Goal: Task Accomplishment & Management: Use online tool/utility

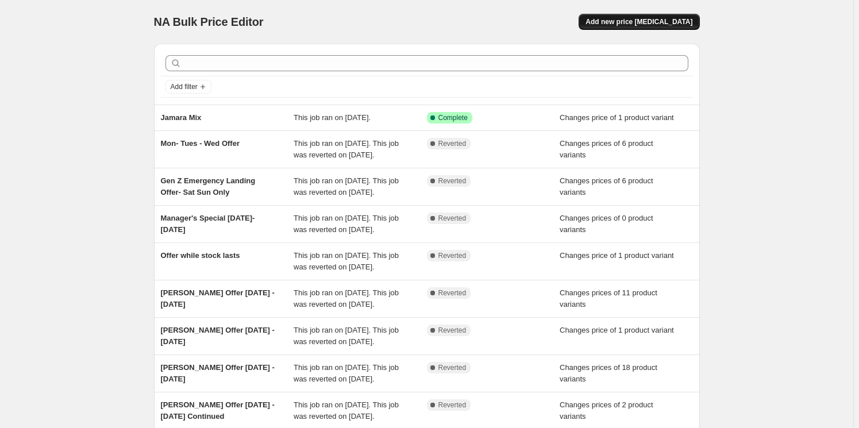
click at [656, 22] on span "Add new price [MEDICAL_DATA]" at bounding box center [638, 21] width 107 height 9
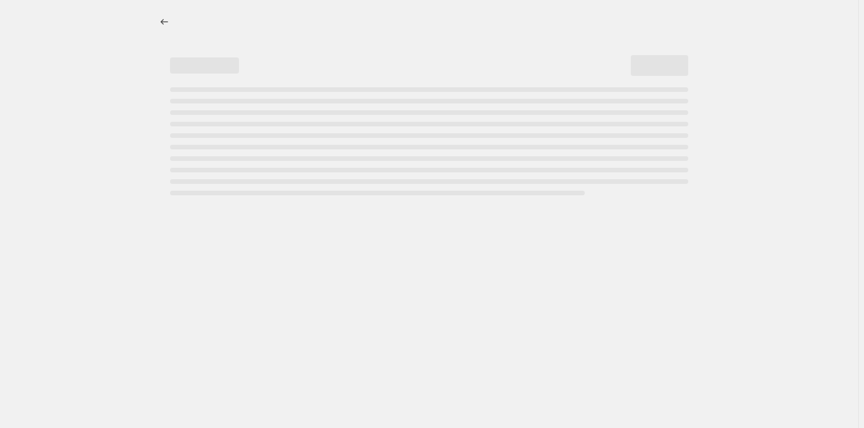
select select "percentage"
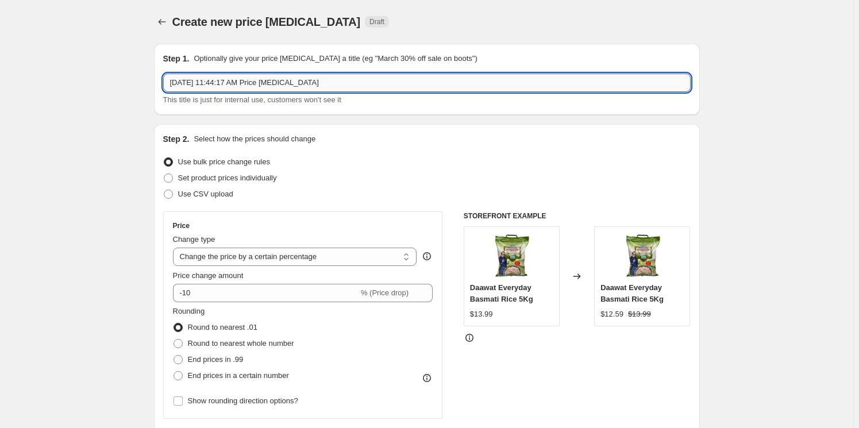
drag, startPoint x: 314, startPoint y: 78, endPoint x: 322, endPoint y: 77, distance: 7.6
click at [321, 77] on input "[DATE] 11:44:17 AM Price [MEDICAL_DATA]" at bounding box center [426, 83] width 527 height 18
drag, startPoint x: 289, startPoint y: 80, endPoint x: -204, endPoint y: 76, distance: 493.4
click at [0, 76] on html "Home Settings Plans Skip to content Create new price [MEDICAL_DATA]. This page …" at bounding box center [429, 214] width 859 height 428
type input "Manang Dashain Offer"
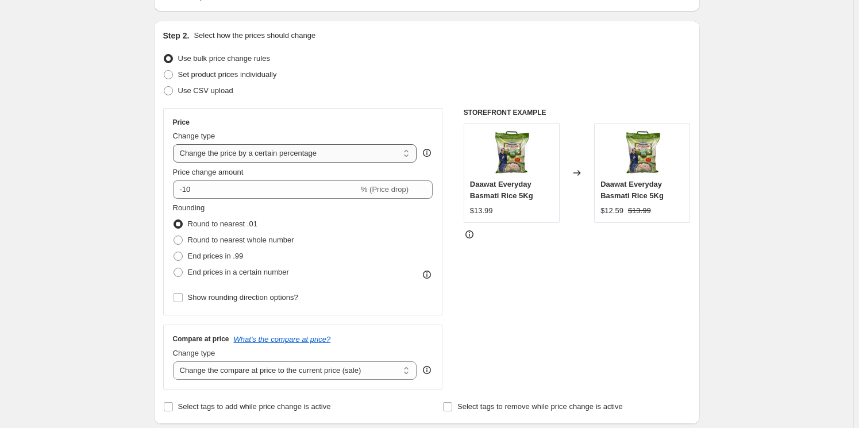
scroll to position [104, 0]
click at [236, 73] on span "Set product prices individually" at bounding box center [227, 74] width 99 height 9
click at [164, 70] on input "Set product prices individually" at bounding box center [164, 70] width 1 height 1
radio input "true"
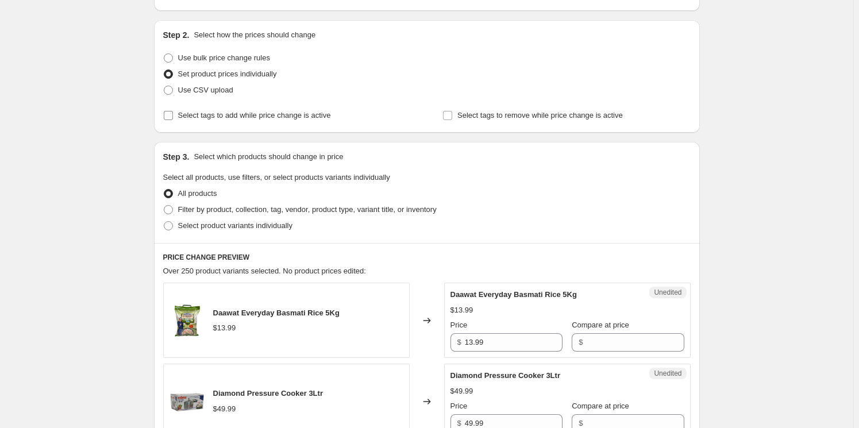
click at [241, 114] on span "Select tags to add while price change is active" at bounding box center [254, 115] width 153 height 9
click at [173, 114] on input "Select tags to add while price change is active" at bounding box center [168, 115] width 9 height 9
checkbox input "true"
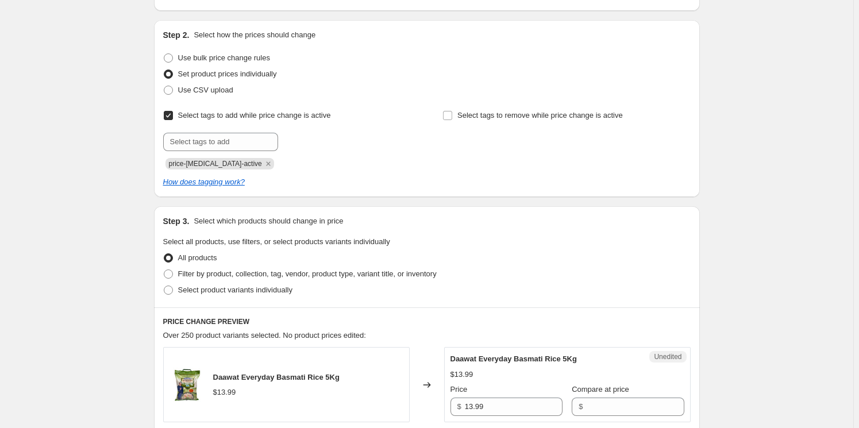
click at [263, 161] on icon "Remove price-change-job-active" at bounding box center [268, 164] width 10 height 10
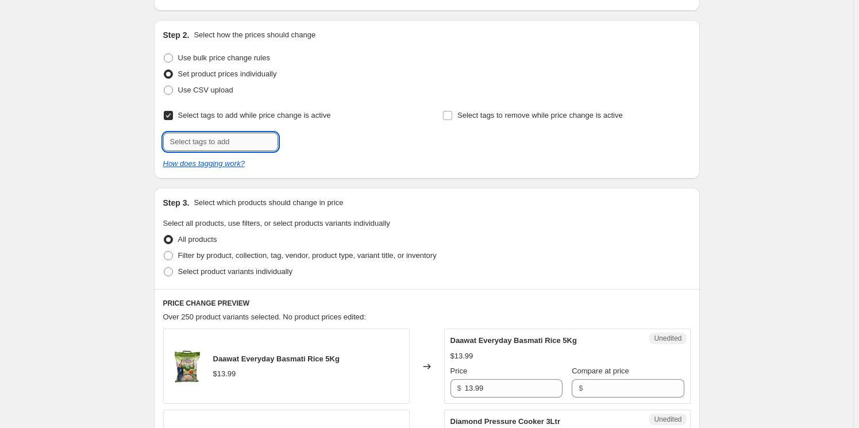
click at [218, 142] on input "text" at bounding box center [220, 142] width 115 height 18
type input "Offer"
click at [301, 140] on b "Add" at bounding box center [294, 141] width 13 height 8
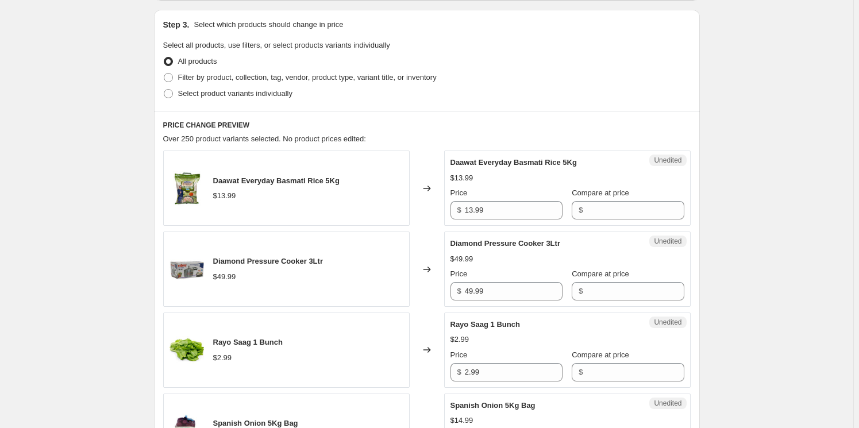
scroll to position [313, 0]
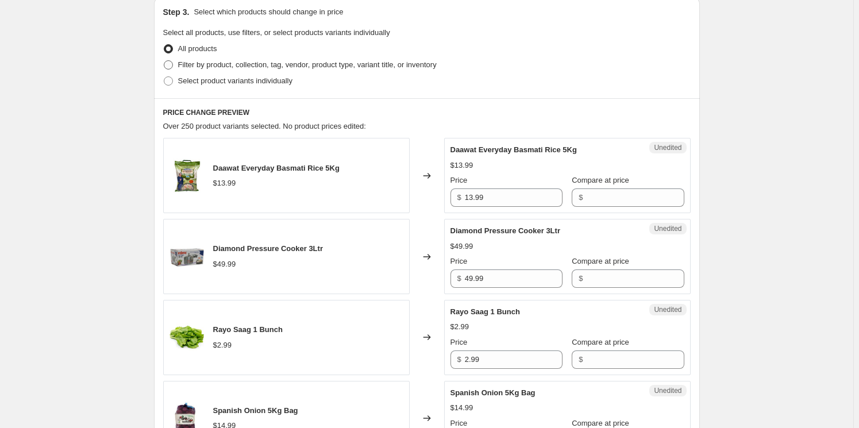
click at [240, 67] on span "Filter by product, collection, tag, vendor, product type, variant title, or inv…" at bounding box center [307, 64] width 258 height 9
click at [164, 61] on input "Filter by product, collection, tag, vendor, product type, variant title, or inv…" at bounding box center [164, 60] width 1 height 1
radio input "true"
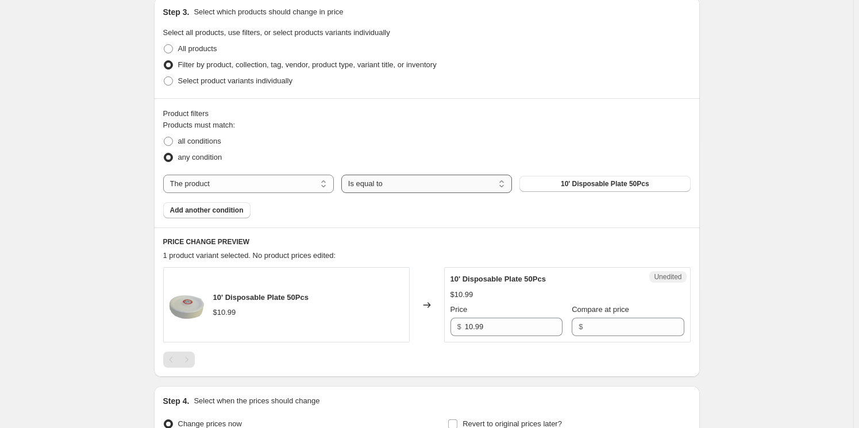
click at [450, 182] on select "Is equal to Is not equal to" at bounding box center [426, 184] width 171 height 18
click at [343, 175] on select "Is equal to Is not equal to" at bounding box center [426, 184] width 171 height 18
click at [238, 185] on select "The product The product's collection The product's tag The product's vendor The…" at bounding box center [248, 184] width 171 height 18
select select "vendor"
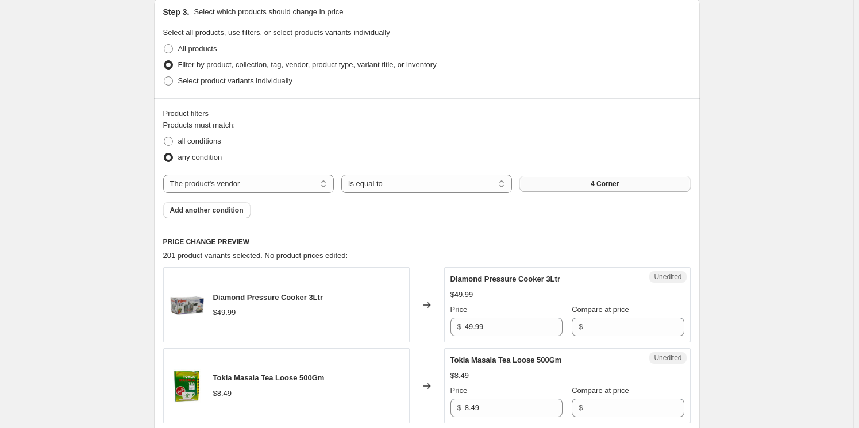
click at [609, 183] on span "4 Corner" at bounding box center [604, 183] width 28 height 9
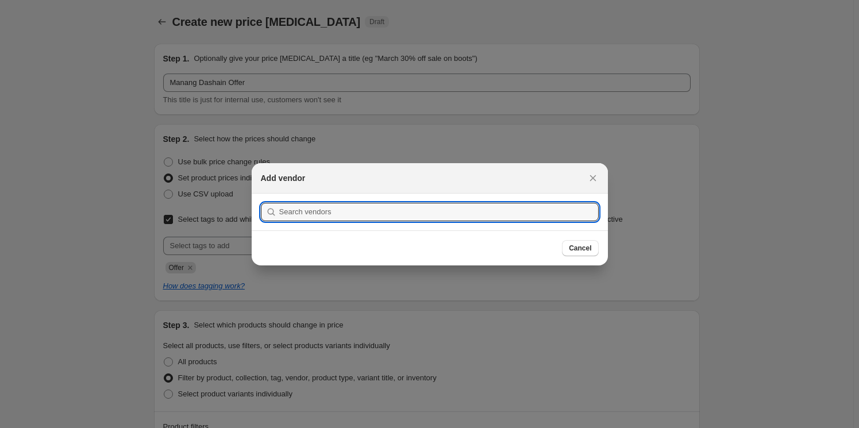
scroll to position [0, 0]
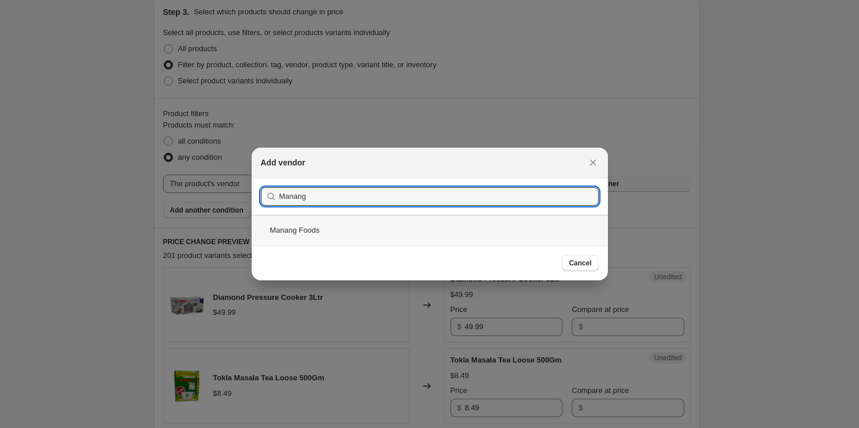
type input "Manang"
click at [314, 230] on div "Manang Foods" at bounding box center [430, 230] width 356 height 30
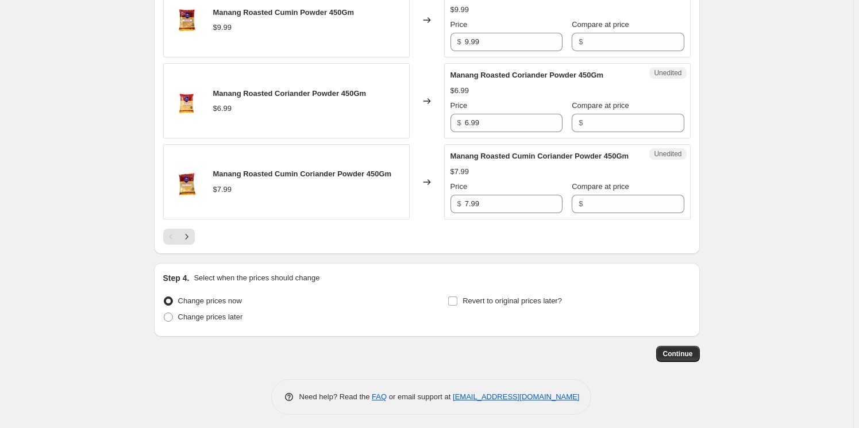
scroll to position [1985, 0]
drag, startPoint x: 191, startPoint y: 233, endPoint x: 241, endPoint y: 228, distance: 50.2
click at [191, 233] on icon "Next" at bounding box center [186, 235] width 11 height 11
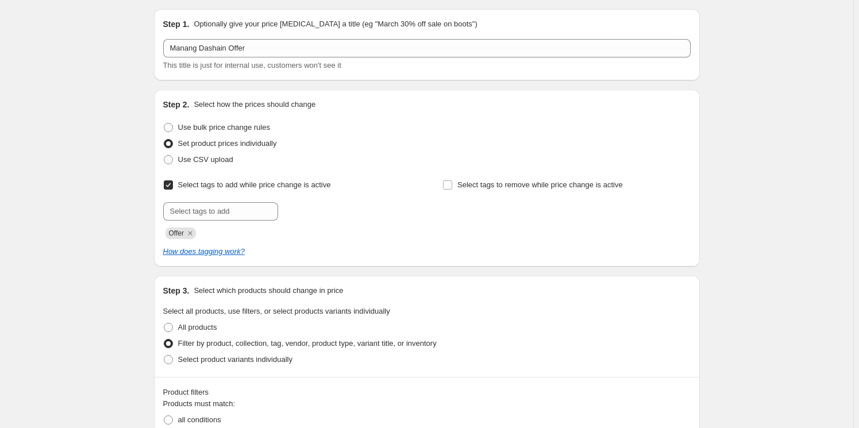
scroll to position [52, 0]
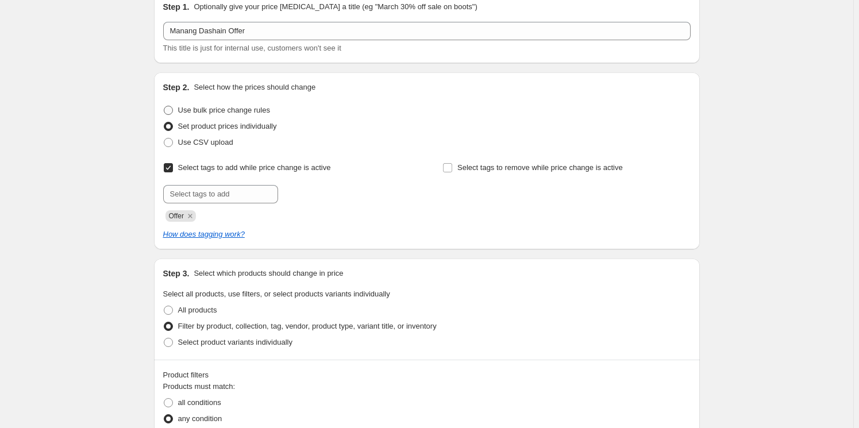
click at [249, 112] on span "Use bulk price change rules" at bounding box center [224, 110] width 92 height 9
click at [164, 106] on input "Use bulk price change rules" at bounding box center [164, 106] width 1 height 1
radio input "true"
select select "percentage"
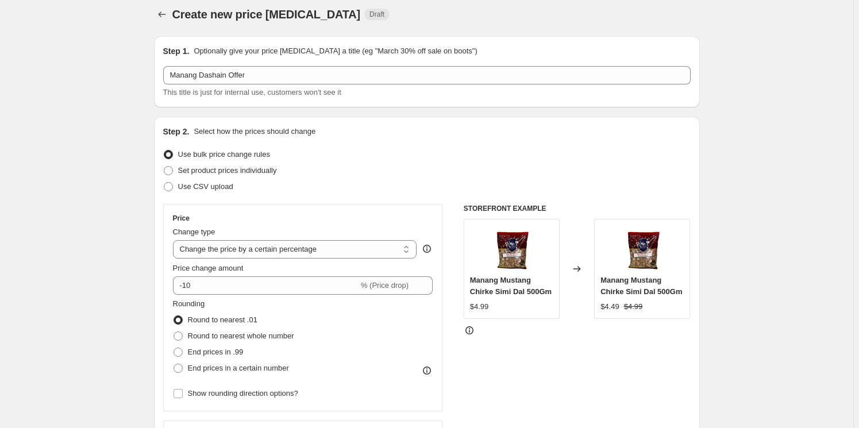
scroll to position [0, 0]
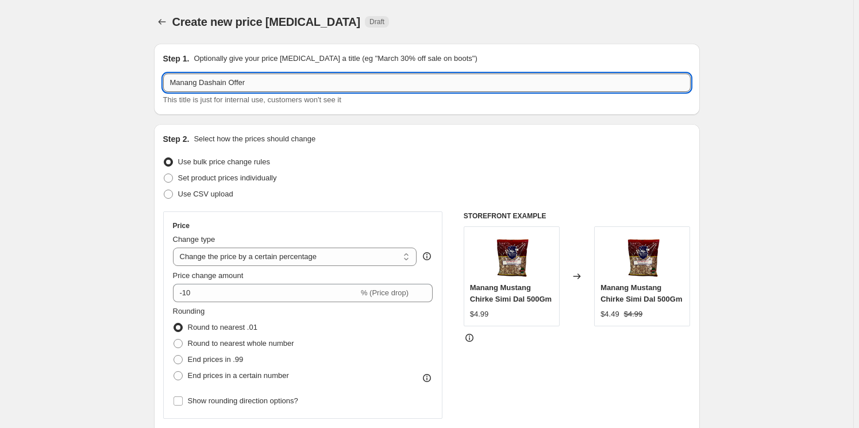
click at [275, 84] on input "Manang Dashain Offer" at bounding box center [426, 83] width 527 height 18
type input "Manang Dashain Offer 2025"
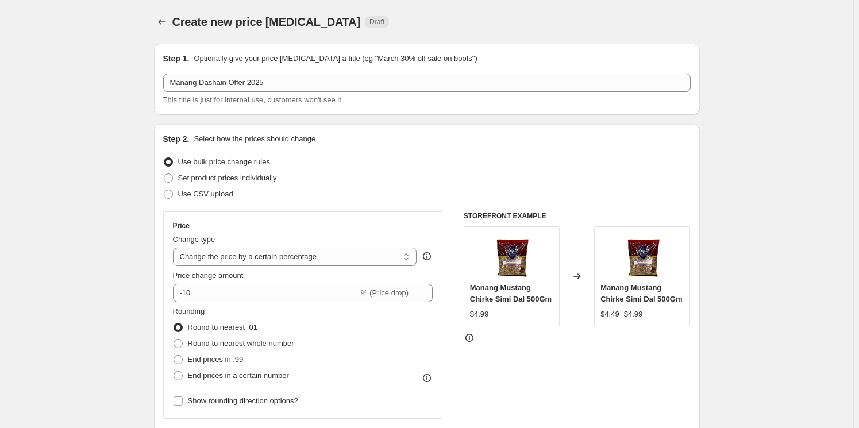
drag, startPoint x: 613, startPoint y: 35, endPoint x: 582, endPoint y: 61, distance: 41.2
click at [613, 35] on div "Create new price [MEDICAL_DATA]. This page is ready Create new price [MEDICAL_D…" at bounding box center [427, 22] width 546 height 44
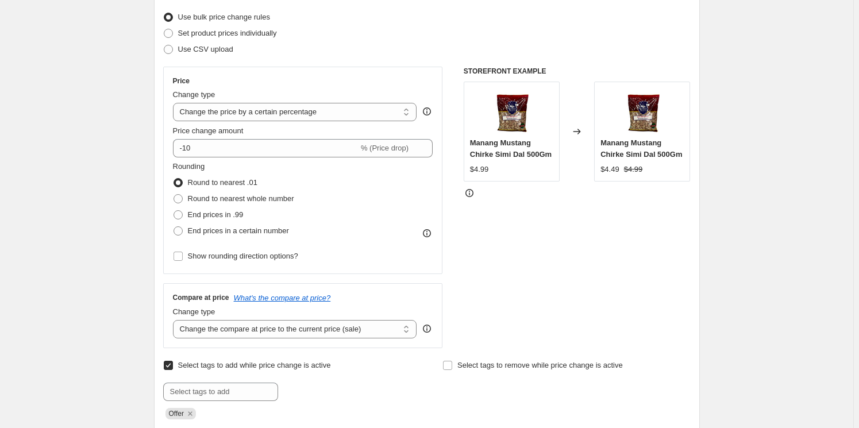
scroll to position [156, 0]
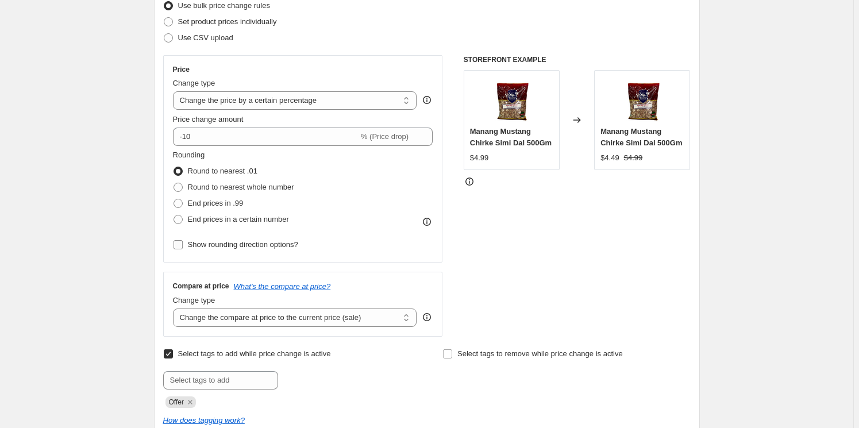
click at [180, 242] on input "Show rounding direction options?" at bounding box center [177, 244] width 9 height 9
checkbox input "true"
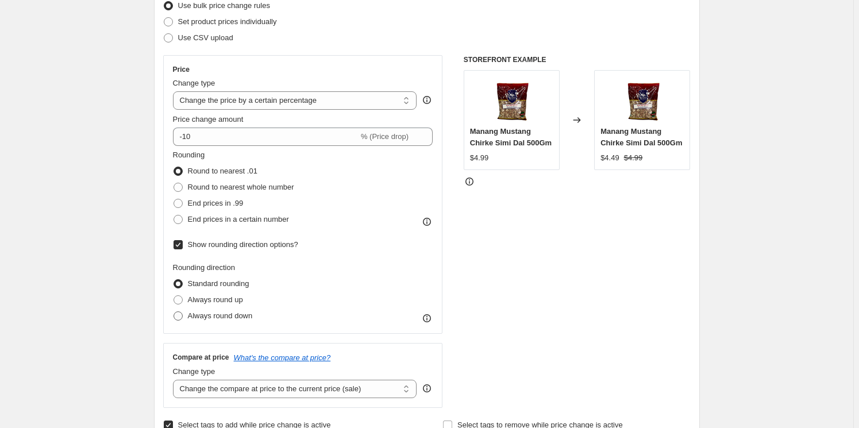
click at [219, 316] on span "Always round down" at bounding box center [220, 315] width 65 height 9
click at [174, 312] on input "Always round down" at bounding box center [173, 311] width 1 height 1
radio input "true"
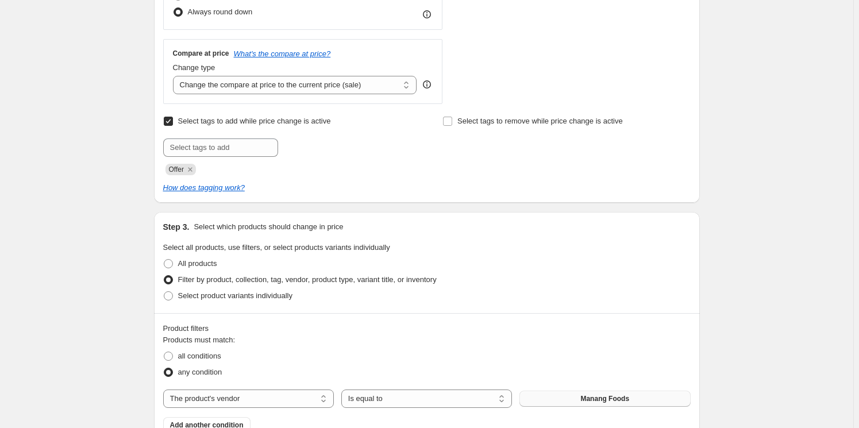
scroll to position [470, 0]
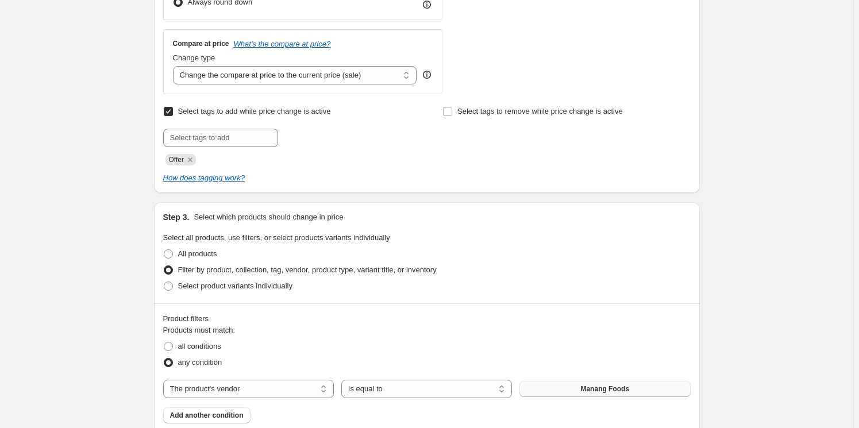
click at [431, 172] on div "How does tagging work?" at bounding box center [426, 177] width 527 height 11
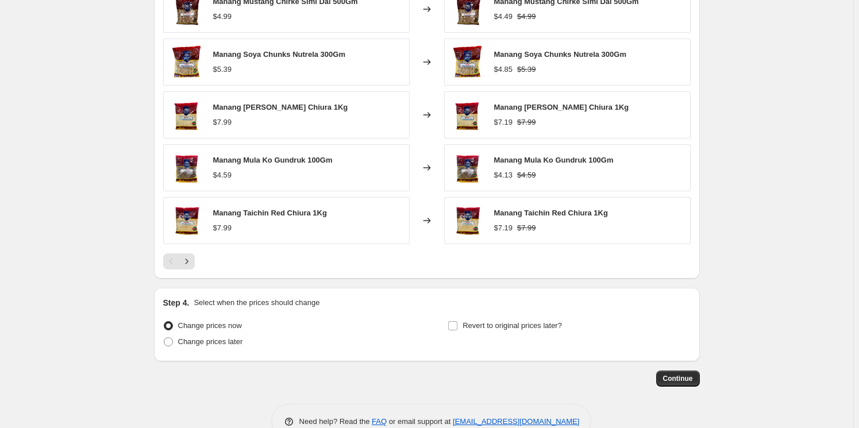
scroll to position [932, 0]
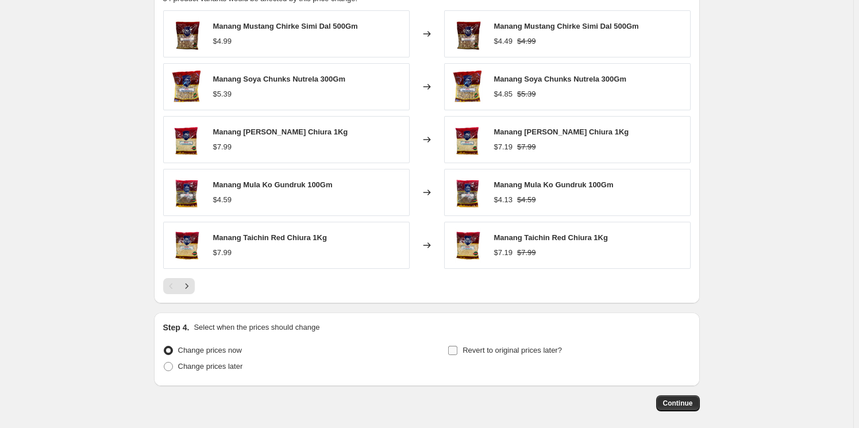
click at [504, 350] on span "Revert to original prices later?" at bounding box center [511, 350] width 99 height 9
click at [457, 350] on input "Revert to original prices later?" at bounding box center [452, 350] width 9 height 9
checkbox input "true"
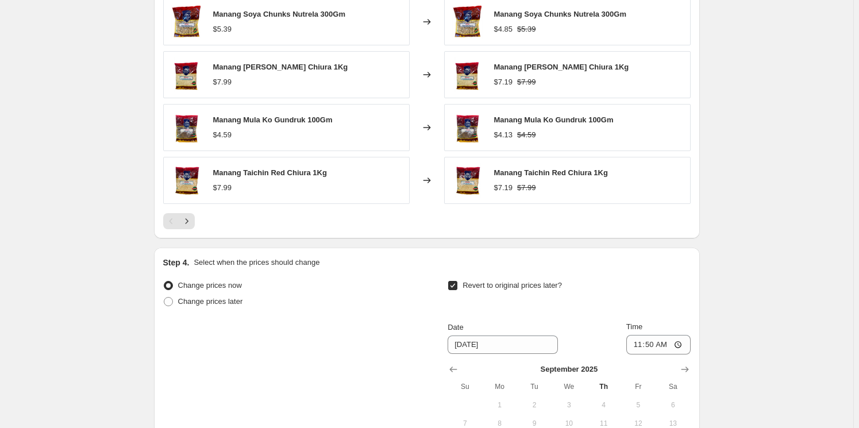
scroll to position [1088, 0]
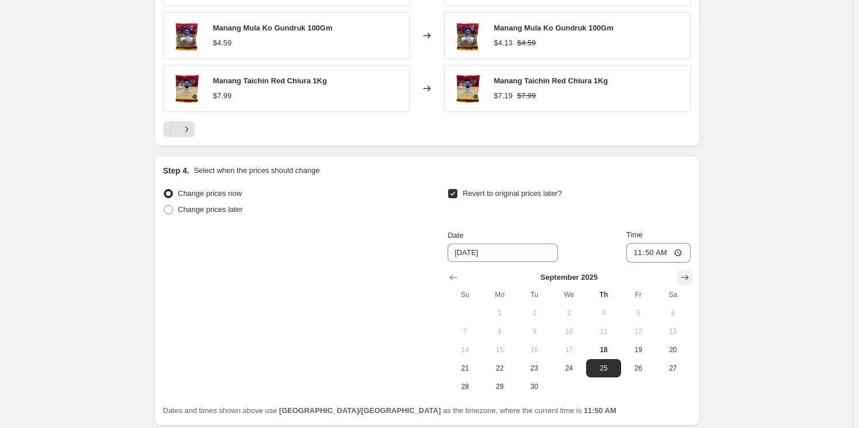
click at [686, 276] on icon "Show next month, October 2025" at bounding box center [684, 278] width 7 height 6
drag, startPoint x: 603, startPoint y: 313, endPoint x: 604, endPoint y: 321, distance: 7.5
click at [603, 312] on span "2" at bounding box center [602, 312] width 25 height 9
click at [642, 314] on span "3" at bounding box center [638, 312] width 25 height 9
type input "[DATE]"
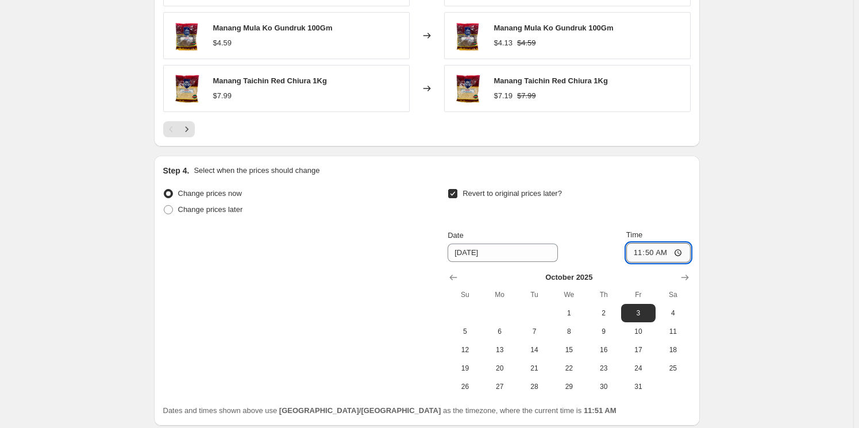
click at [638, 253] on input "11:50" at bounding box center [658, 253] width 64 height 20
type input "00:01"
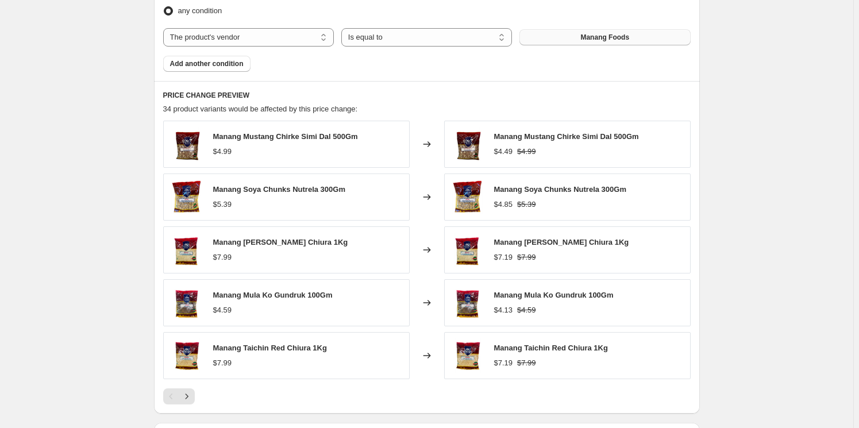
scroll to position [867, 0]
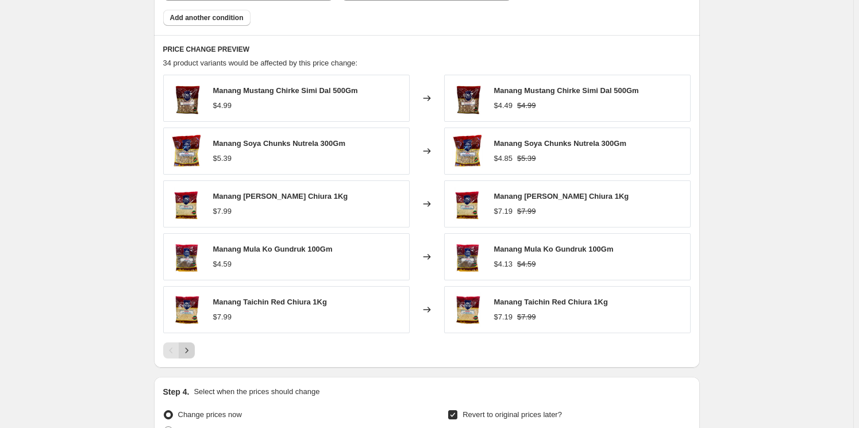
click at [192, 351] on icon "Next" at bounding box center [186, 350] width 11 height 11
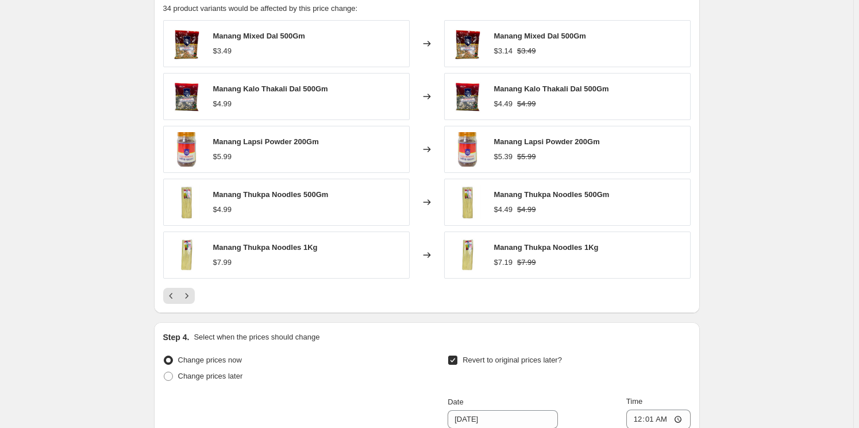
scroll to position [971, 0]
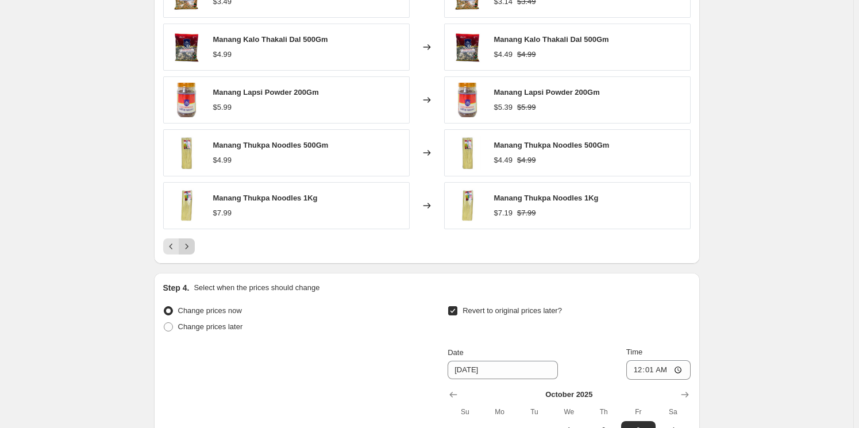
click at [191, 244] on icon "Next" at bounding box center [186, 246] width 11 height 11
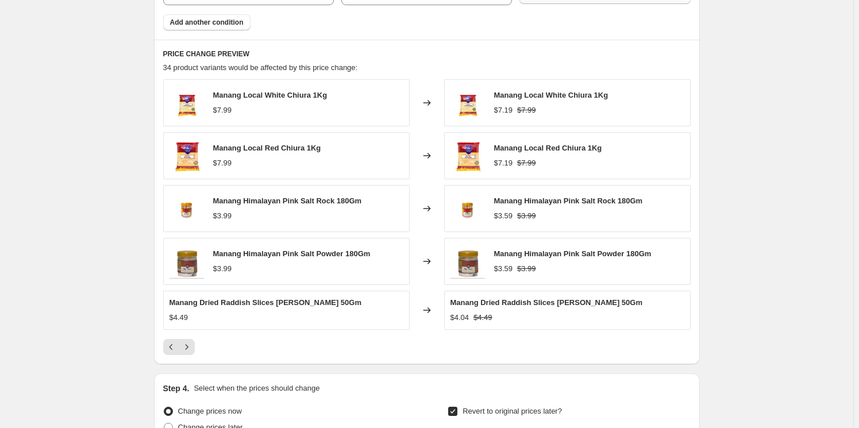
scroll to position [867, 0]
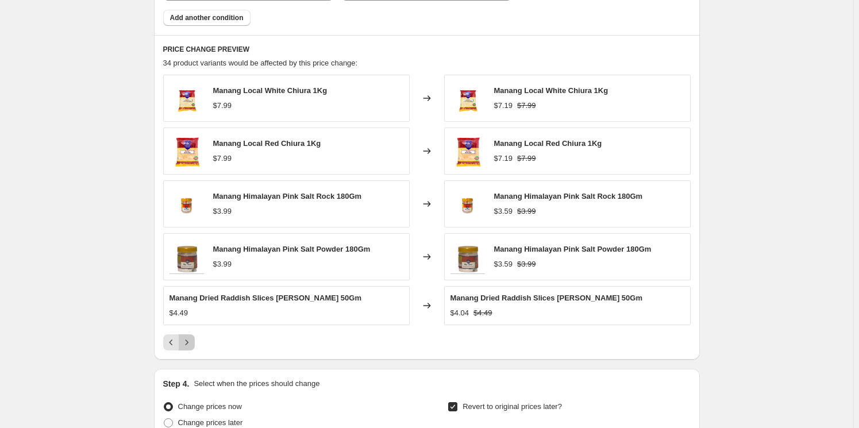
click at [188, 343] on icon "Next" at bounding box center [186, 342] width 11 height 11
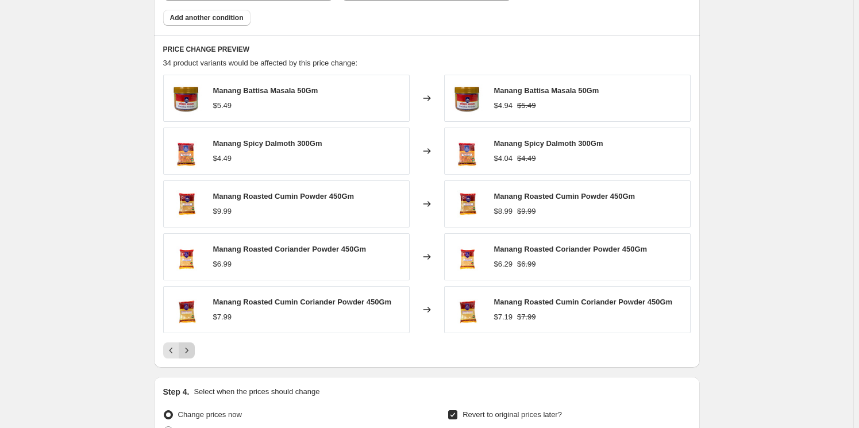
click at [192, 350] on icon "Next" at bounding box center [186, 350] width 11 height 11
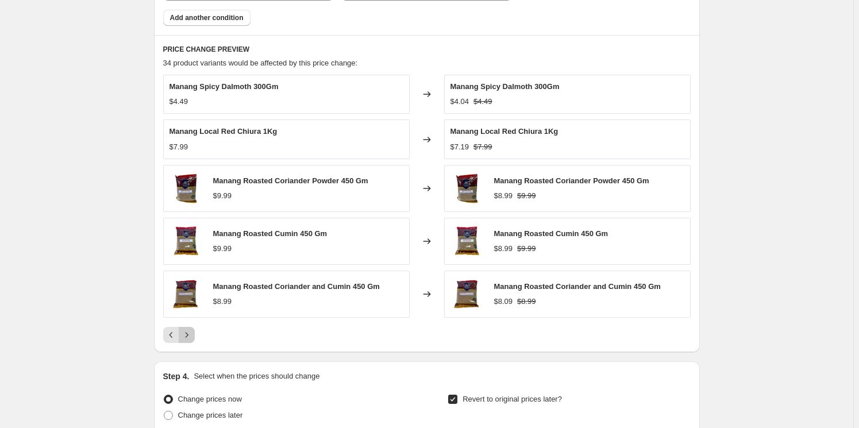
click at [190, 329] on icon "Next" at bounding box center [186, 334] width 11 height 11
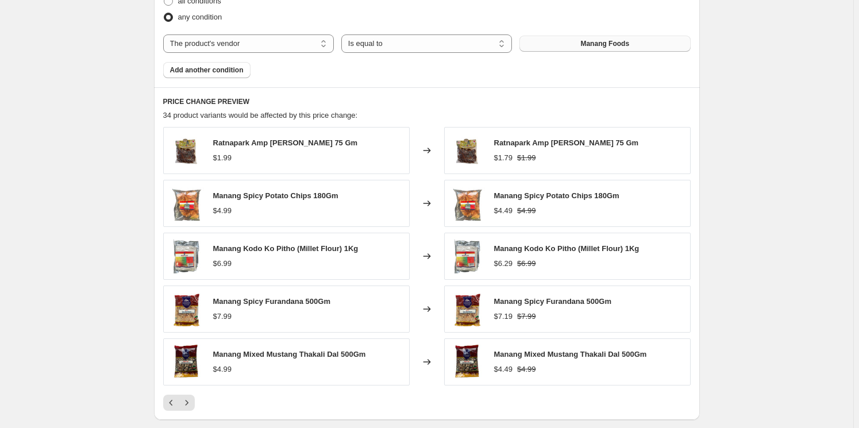
scroll to position [763, 0]
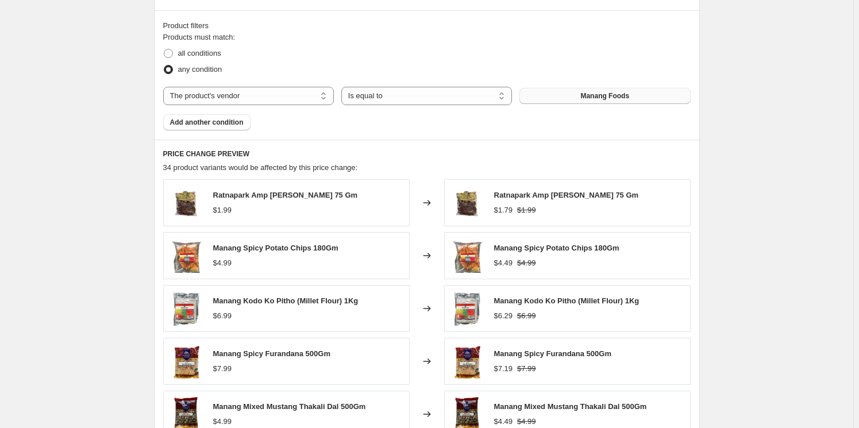
click at [277, 207] on div "$1.99" at bounding box center [285, 209] width 145 height 11
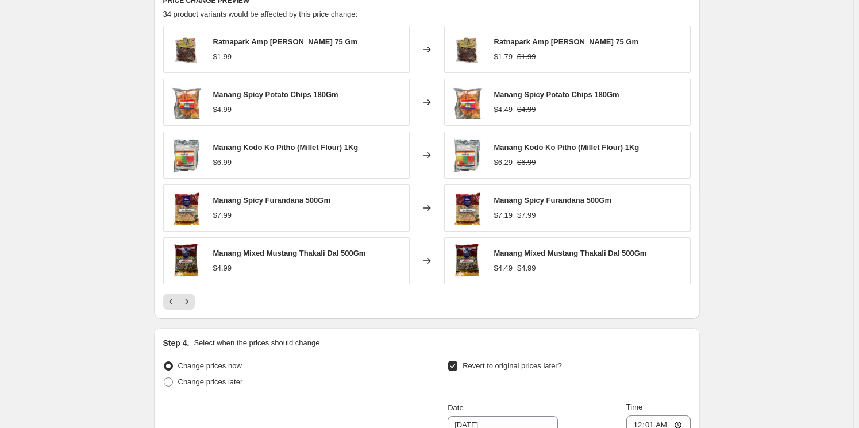
scroll to position [919, 0]
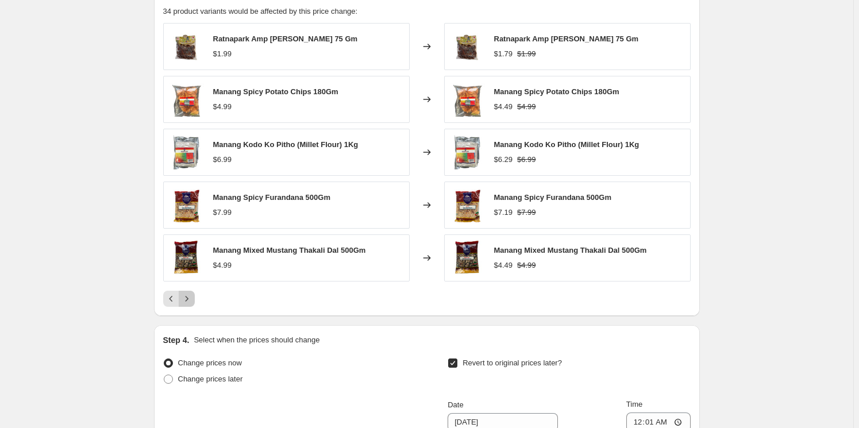
click at [191, 299] on icon "Next" at bounding box center [186, 298] width 11 height 11
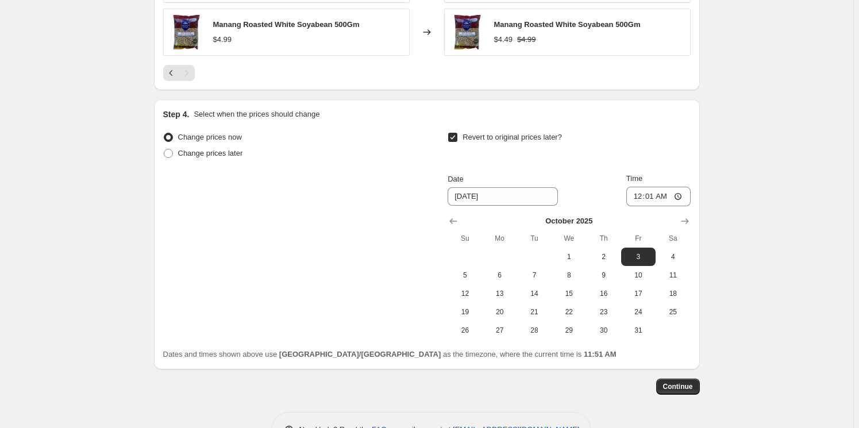
scroll to position [1128, 0]
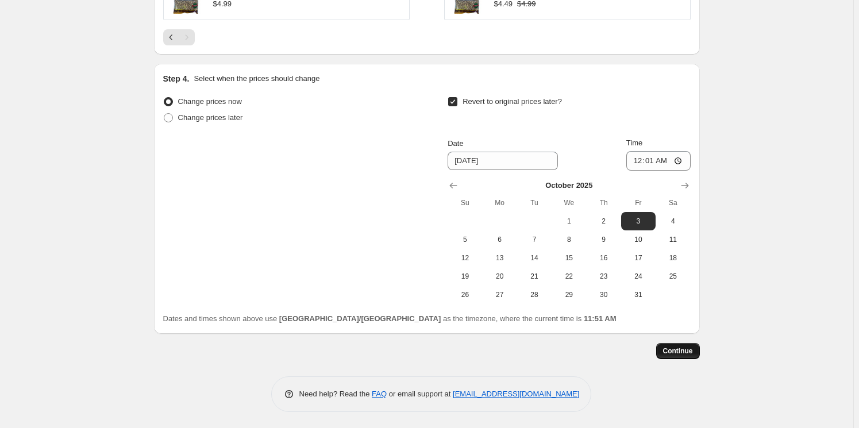
click at [685, 350] on span "Continue" at bounding box center [678, 350] width 30 height 9
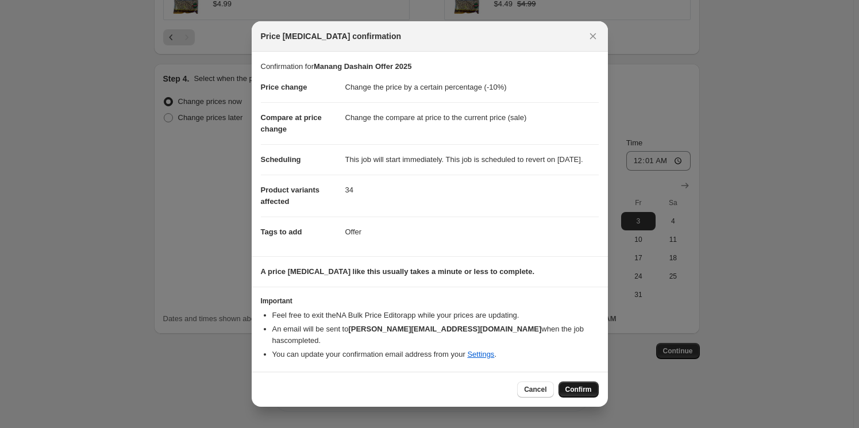
click at [580, 389] on span "Confirm" at bounding box center [578, 389] width 26 height 9
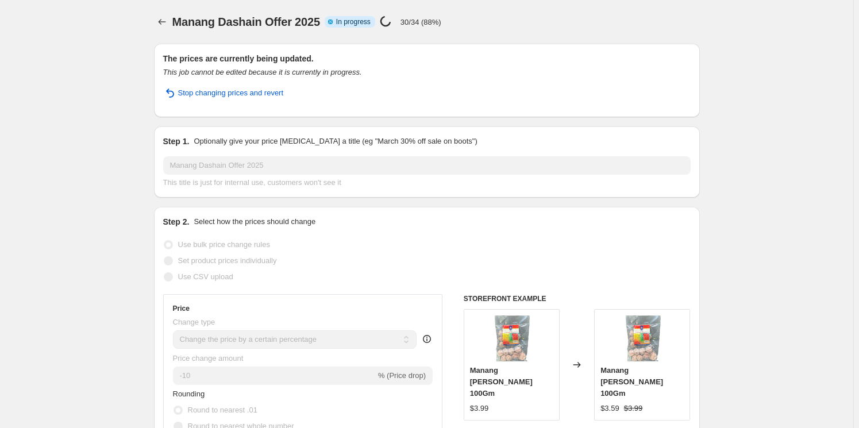
select select "percentage"
select select "vendor"
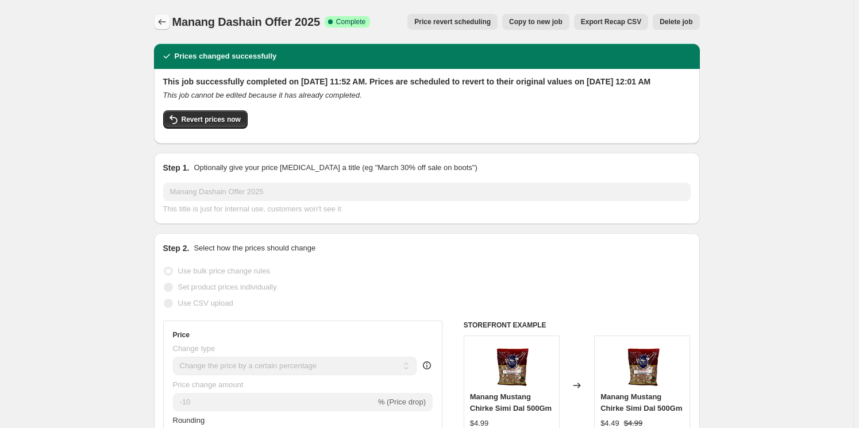
click at [166, 22] on icon "Price change jobs" at bounding box center [161, 21] width 11 height 11
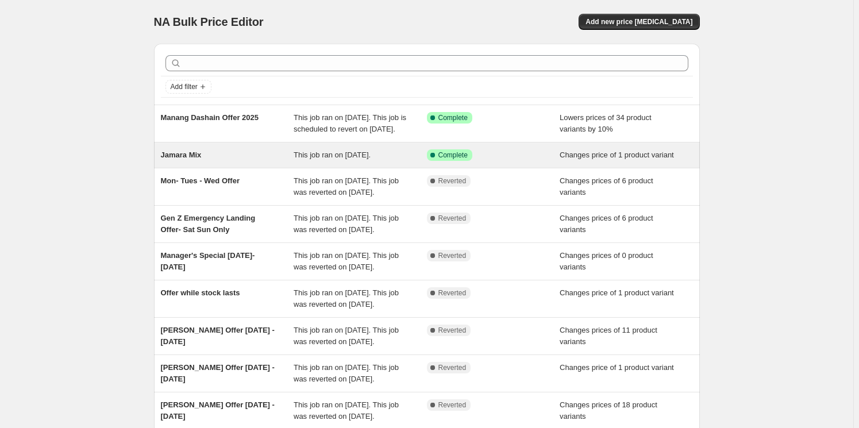
click at [203, 161] on div "Jamara Mix" at bounding box center [227, 154] width 133 height 11
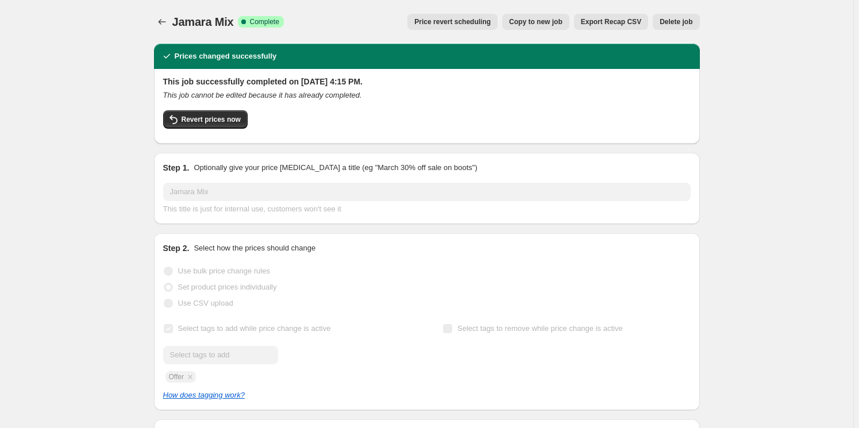
click at [470, 25] on span "Price revert scheduling" at bounding box center [452, 21] width 76 height 9
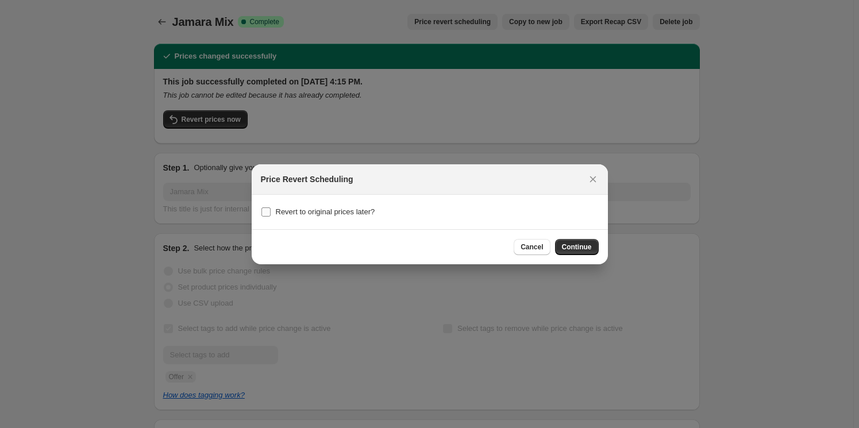
click at [343, 215] on span "Revert to original prices later?" at bounding box center [325, 211] width 99 height 9
click at [271, 215] on input "Revert to original prices later?" at bounding box center [265, 211] width 9 height 9
checkbox input "true"
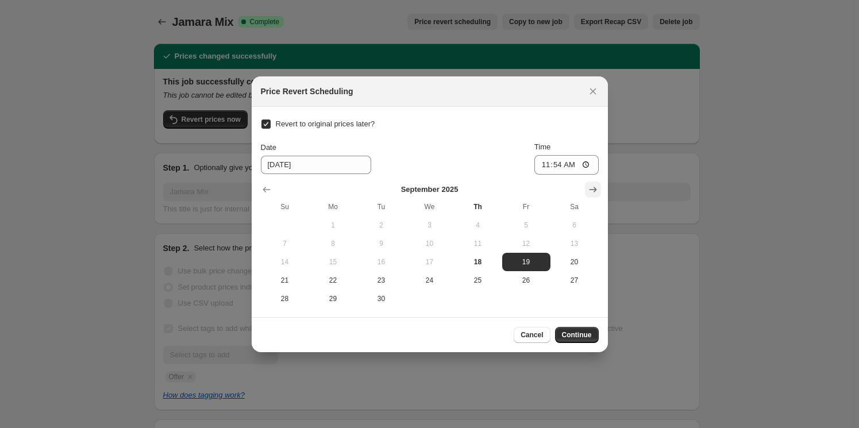
click at [590, 188] on icon "Show next month, October 2025" at bounding box center [592, 189] width 11 height 11
click at [523, 225] on span "3" at bounding box center [526, 225] width 39 height 9
type input "[DATE]"
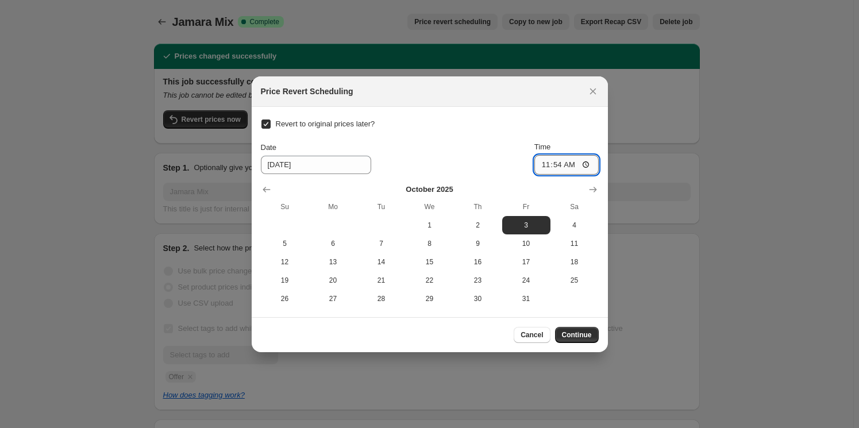
click at [537, 165] on input "11:54" at bounding box center [566, 165] width 64 height 20
type input "00:01"
click at [588, 334] on span "Continue" at bounding box center [577, 334] width 30 height 9
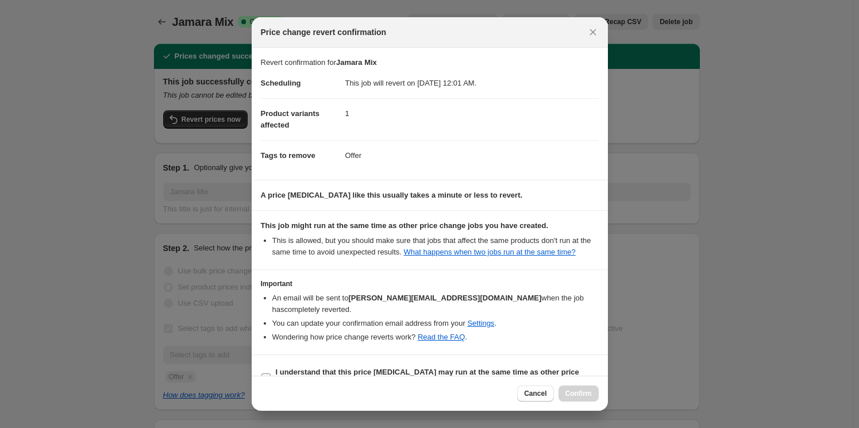
drag, startPoint x: 299, startPoint y: 362, endPoint x: 342, endPoint y: 372, distance: 44.9
click at [300, 368] on b "I understand that this price [MEDICAL_DATA] may run at the same time as other p…" at bounding box center [427, 378] width 303 height 20
click at [271, 373] on input "I understand that this price [MEDICAL_DATA] may run at the same time as other p…" at bounding box center [265, 377] width 9 height 9
checkbox input "true"
drag, startPoint x: 582, startPoint y: 395, endPoint x: 585, endPoint y: 389, distance: 6.7
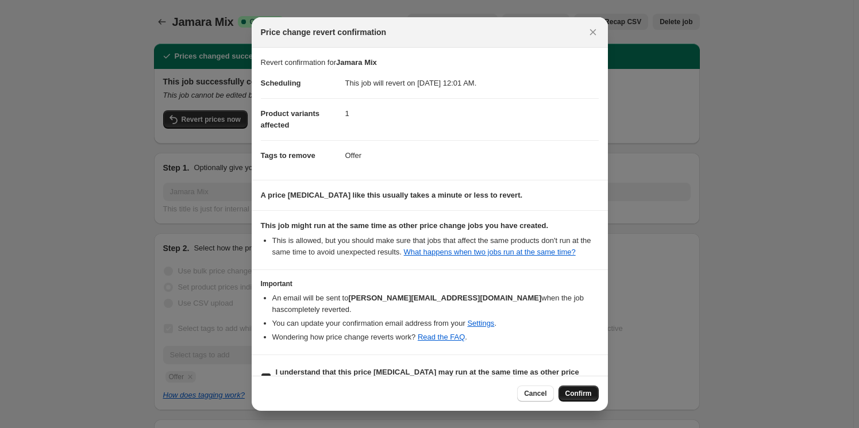
click at [582, 395] on span "Confirm" at bounding box center [578, 393] width 26 height 9
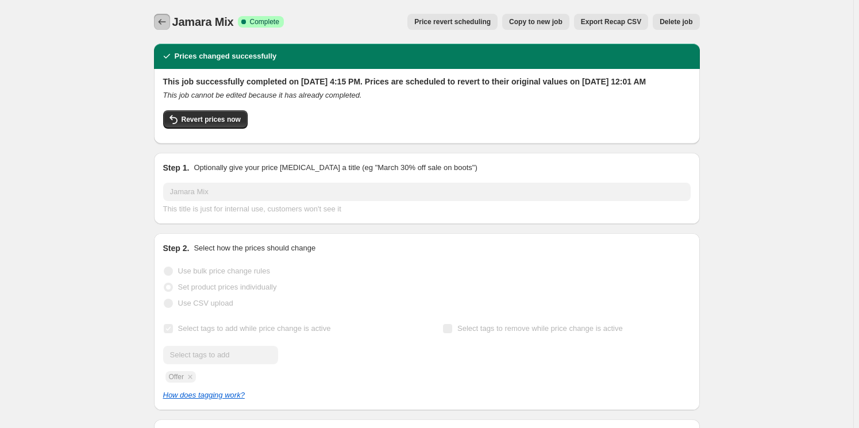
click at [160, 21] on icon "Price change jobs" at bounding box center [161, 21] width 11 height 11
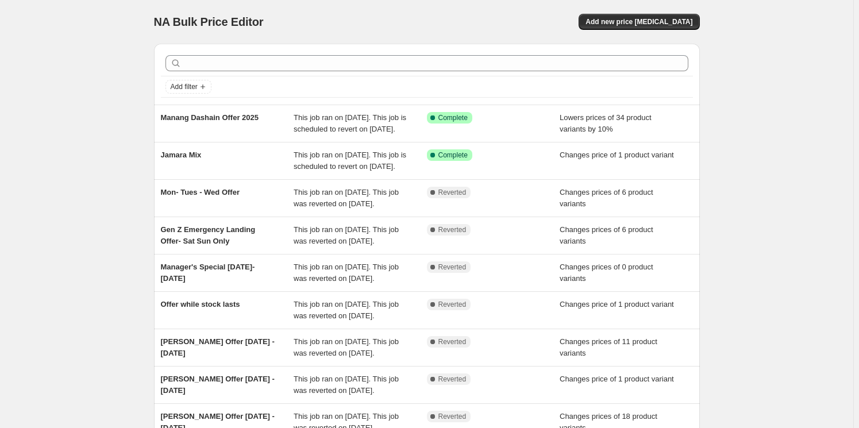
drag, startPoint x: 795, startPoint y: 167, endPoint x: 746, endPoint y: 150, distance: 51.6
click at [795, 167] on div "NA Bulk Price Editor. This page is ready NA Bulk Price Editor Add new price [ME…" at bounding box center [426, 296] width 853 height 592
click at [677, 24] on span "Add new price [MEDICAL_DATA]" at bounding box center [638, 21] width 107 height 9
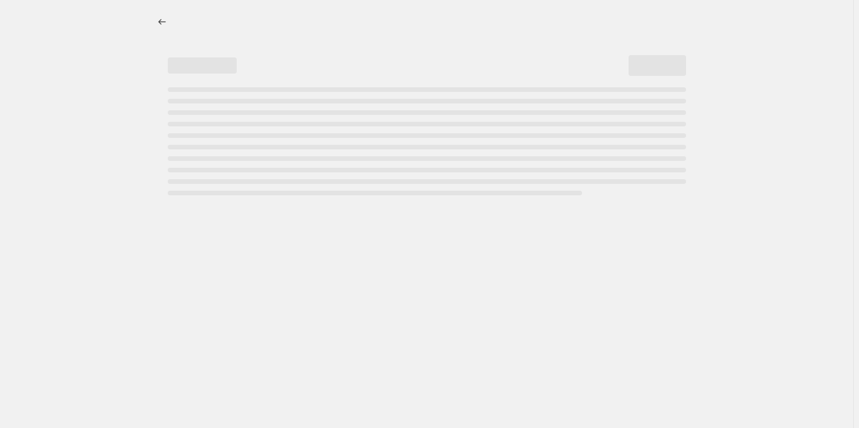
select select "percentage"
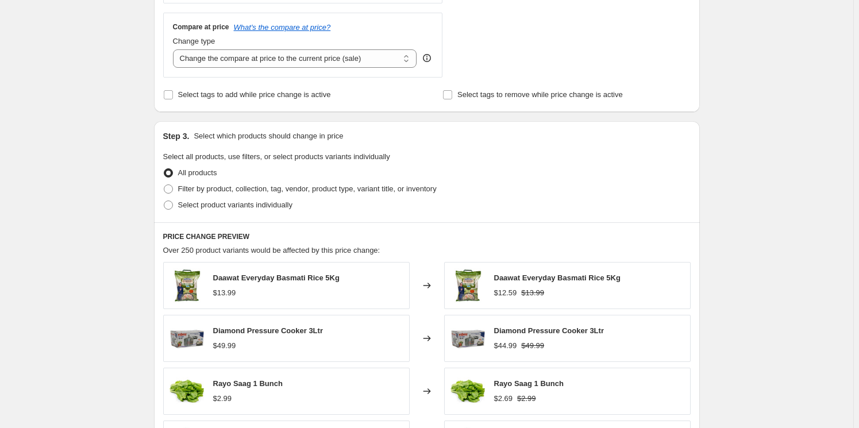
scroll to position [418, 0]
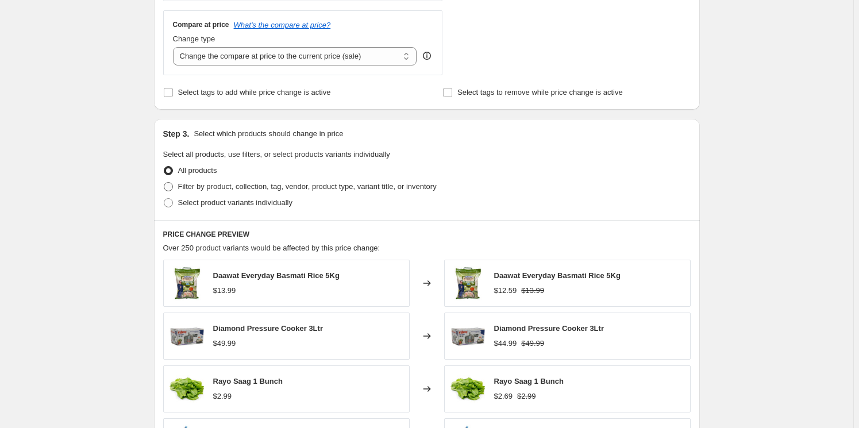
click at [221, 186] on span "Filter by product, collection, tag, vendor, product type, variant title, or inv…" at bounding box center [307, 186] width 258 height 9
click at [164, 183] on input "Filter by product, collection, tag, vendor, product type, variant title, or inv…" at bounding box center [164, 182] width 1 height 1
radio input "true"
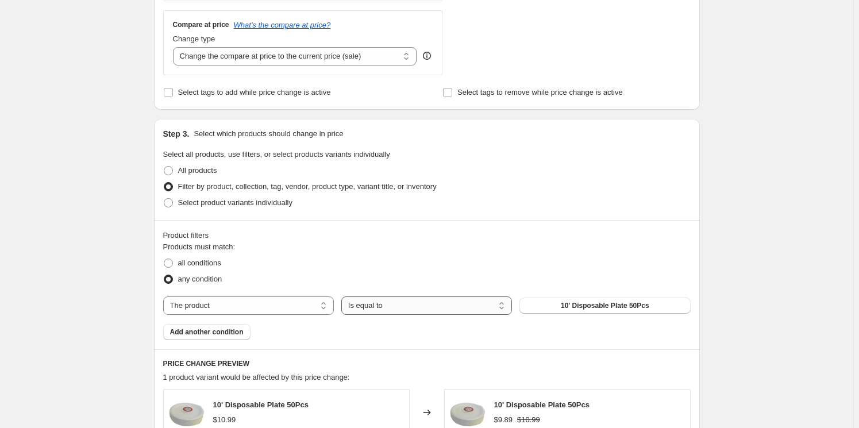
click at [398, 303] on select "Is equal to Is not equal to" at bounding box center [426, 305] width 171 height 18
click at [283, 308] on select "The product The product's collection The product's tag The product's vendor The…" at bounding box center [248, 305] width 171 height 18
select select "tag"
click at [404, 307] on select "Is equal to Is not equal to" at bounding box center [426, 305] width 171 height 18
click at [343, 296] on select "Is equal to Is not equal to" at bounding box center [426, 305] width 171 height 18
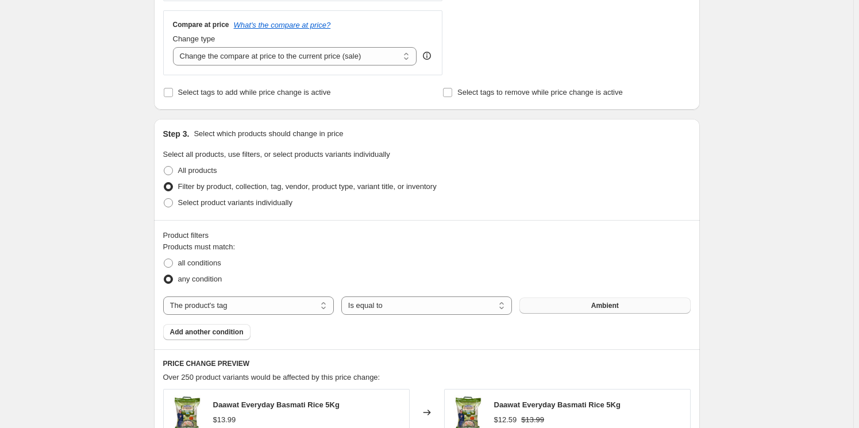
click at [604, 305] on span "Ambient" at bounding box center [605, 305] width 28 height 9
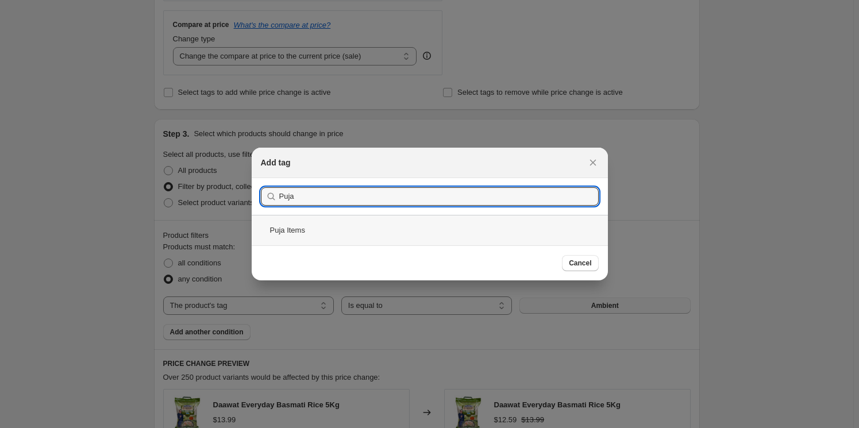
type input "Puja"
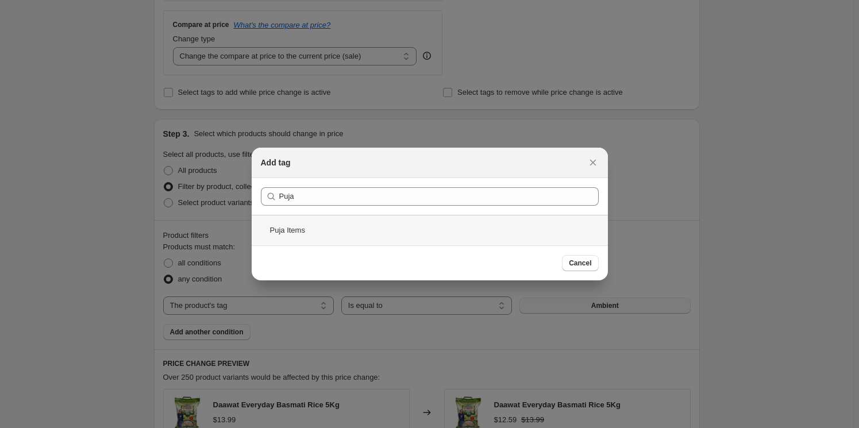
click at [294, 225] on div "Puja Items" at bounding box center [430, 230] width 356 height 30
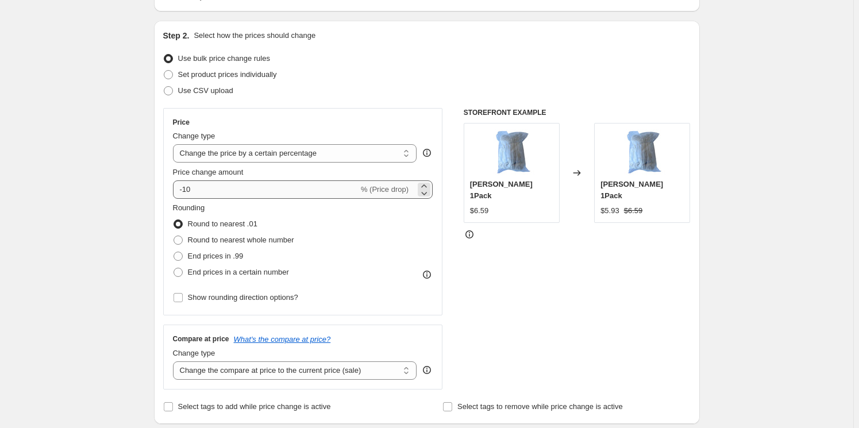
scroll to position [104, 0]
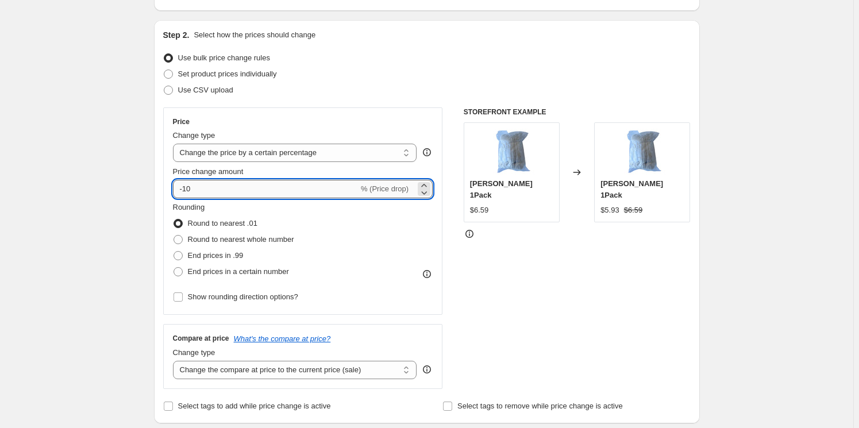
click at [218, 188] on input "-10" at bounding box center [266, 189] width 186 height 18
type input "-15"
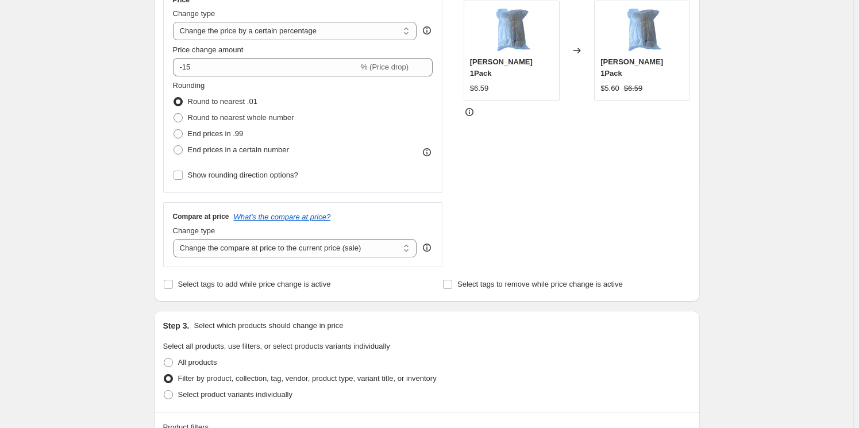
scroll to position [209, 0]
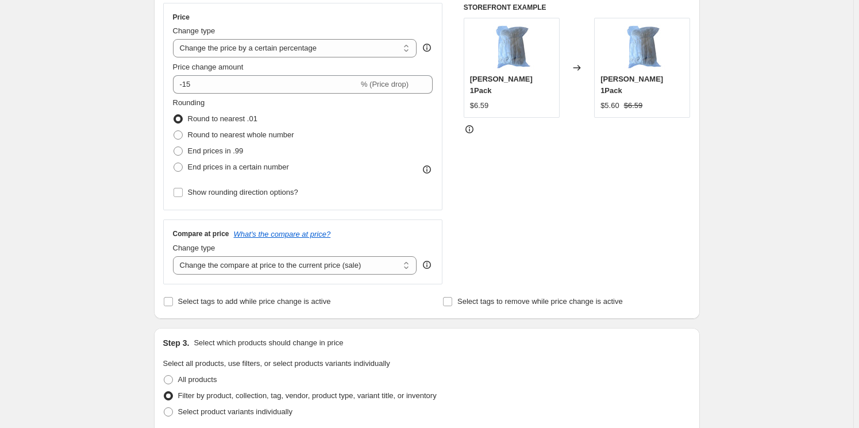
click at [265, 194] on span "Show rounding direction options?" at bounding box center [243, 192] width 110 height 9
click at [183, 194] on input "Show rounding direction options?" at bounding box center [177, 192] width 9 height 9
checkbox input "true"
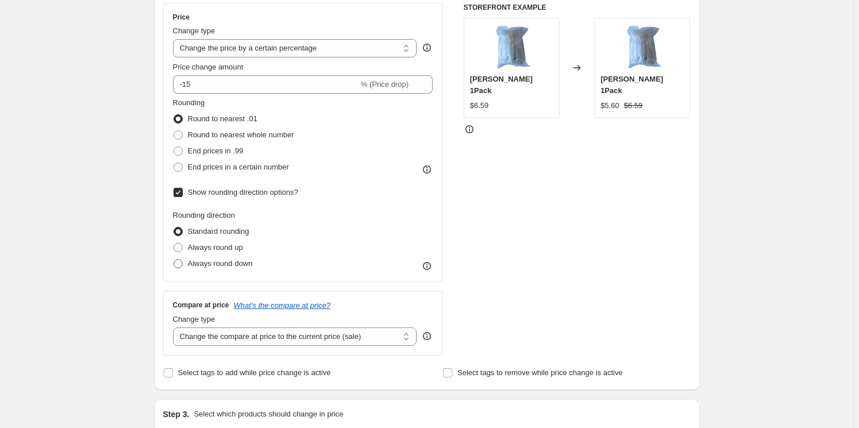
click at [223, 260] on span "Always round down" at bounding box center [220, 263] width 65 height 9
click at [174, 260] on input "Always round down" at bounding box center [173, 259] width 1 height 1
radio input "true"
click at [453, 217] on div "Price Change type Change the price to a certain amount Change the price by a ce…" at bounding box center [426, 179] width 527 height 353
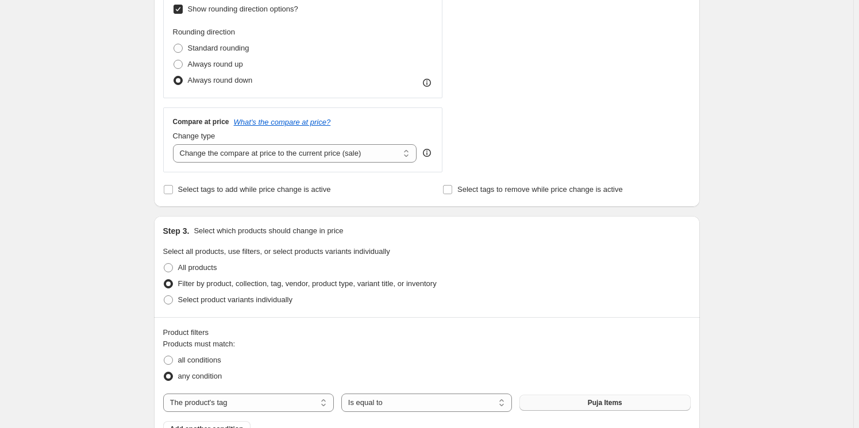
scroll to position [418, 0]
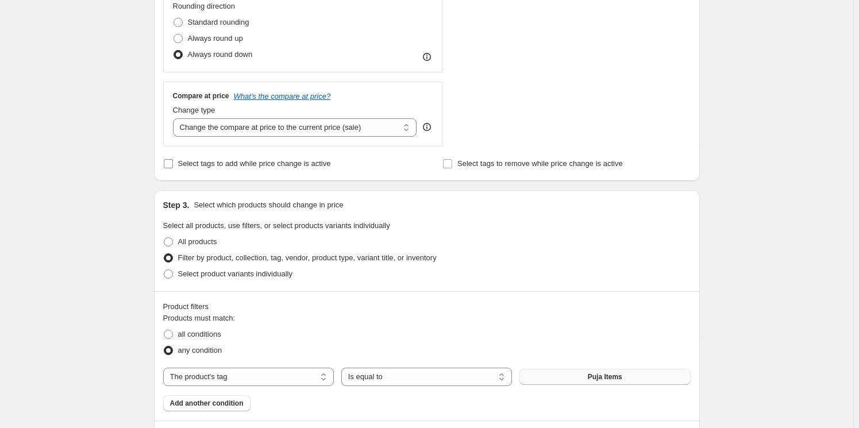
click at [255, 164] on span "Select tags to add while price change is active" at bounding box center [254, 163] width 153 height 9
click at [173, 164] on input "Select tags to add while price change is active" at bounding box center [168, 163] width 9 height 9
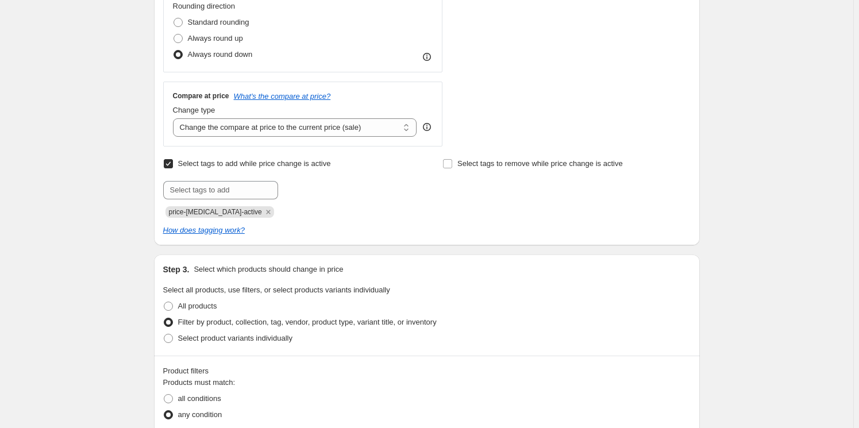
click at [172, 163] on input "Select tags to add while price change is active" at bounding box center [168, 163] width 9 height 9
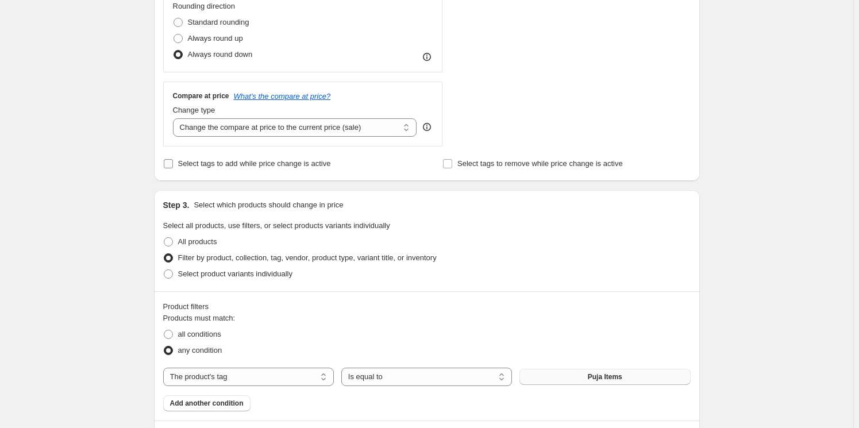
click at [231, 165] on span "Select tags to add while price change is active" at bounding box center [254, 163] width 153 height 9
click at [173, 165] on input "Select tags to add while price change is active" at bounding box center [168, 163] width 9 height 9
checkbox input "true"
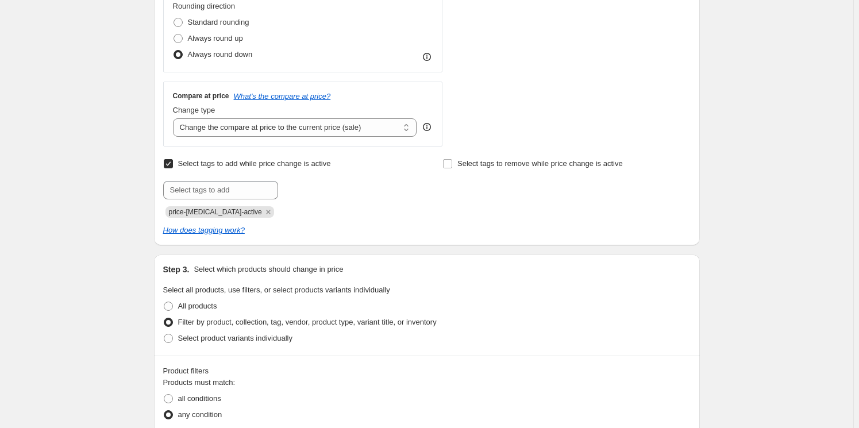
click at [322, 198] on div at bounding box center [287, 190] width 248 height 18
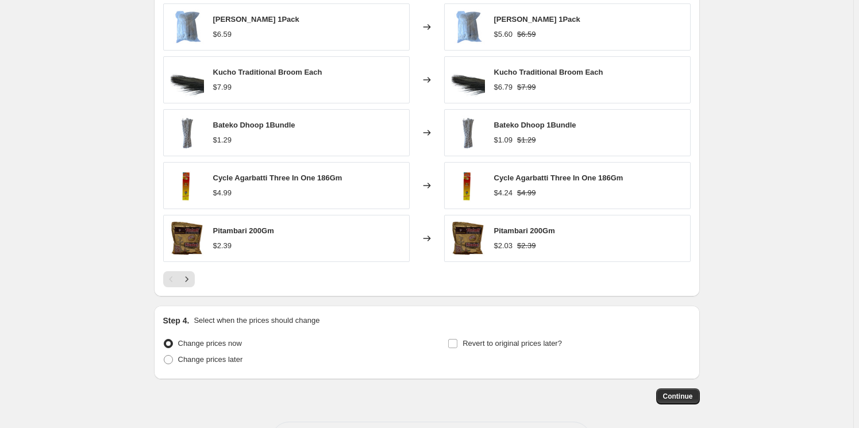
scroll to position [940, 0]
click at [188, 280] on icon "Next" at bounding box center [186, 277] width 11 height 11
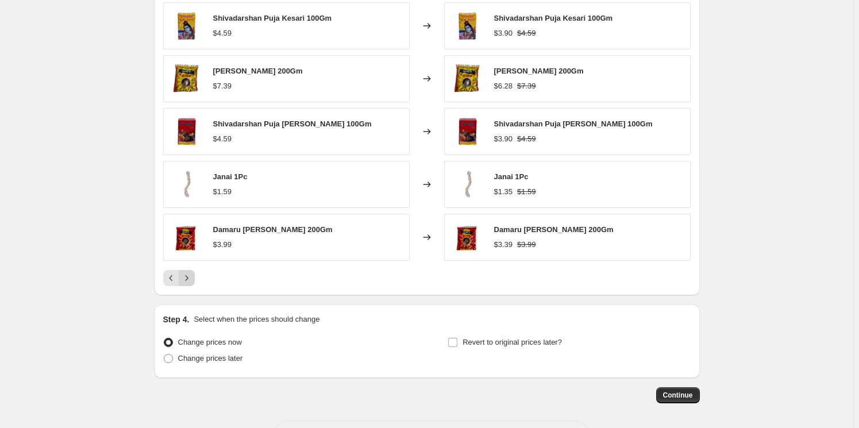
click at [190, 278] on icon "Next" at bounding box center [186, 277] width 11 height 11
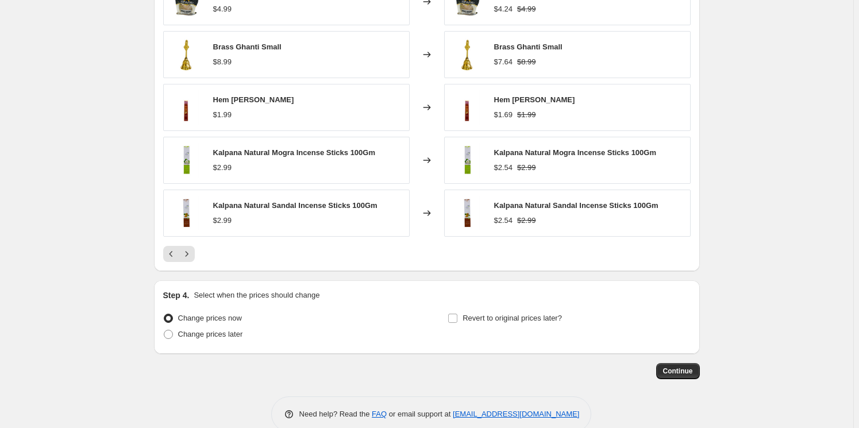
scroll to position [984, 0]
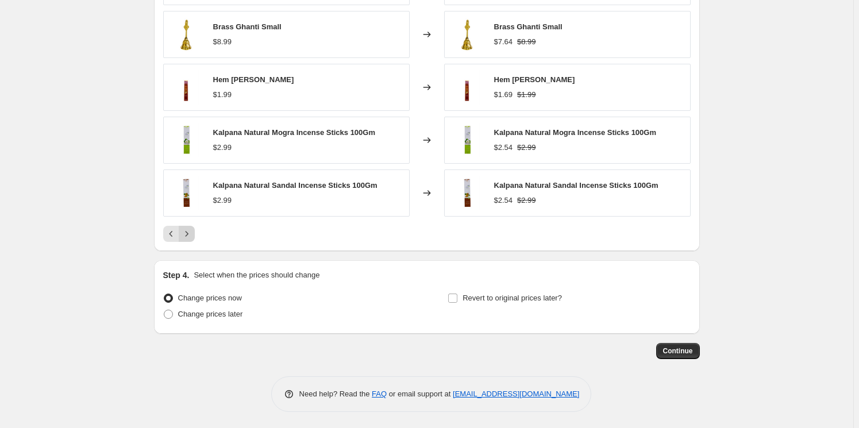
click at [190, 234] on icon "Next" at bounding box center [186, 233] width 11 height 11
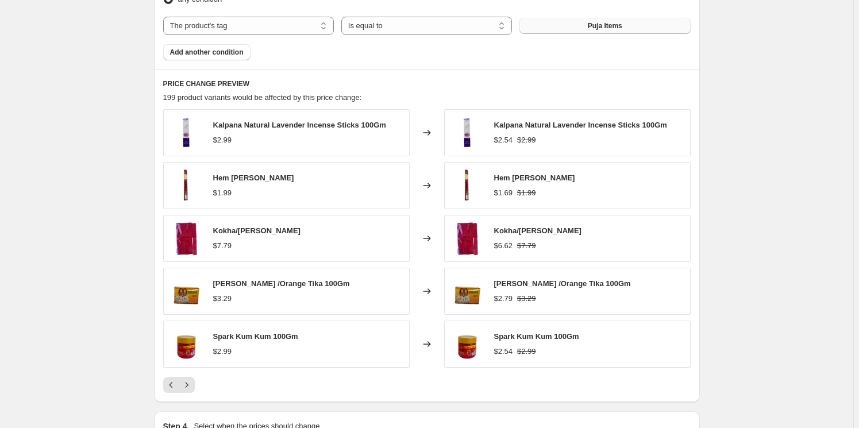
scroll to position [827, 0]
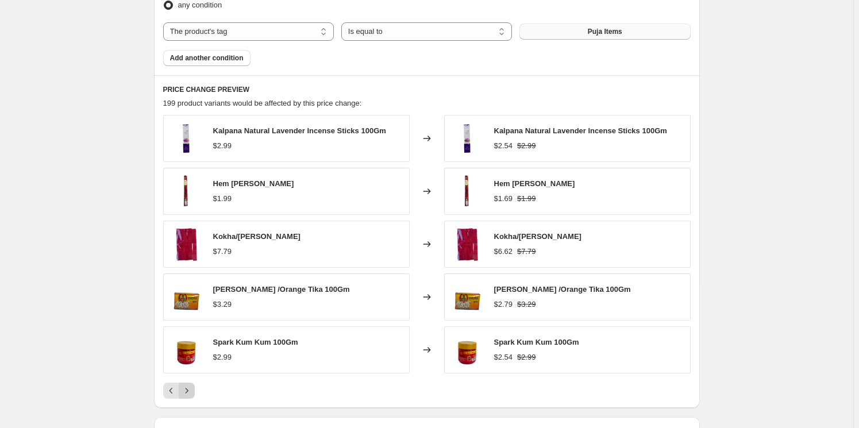
click at [192, 387] on icon "Next" at bounding box center [186, 390] width 11 height 11
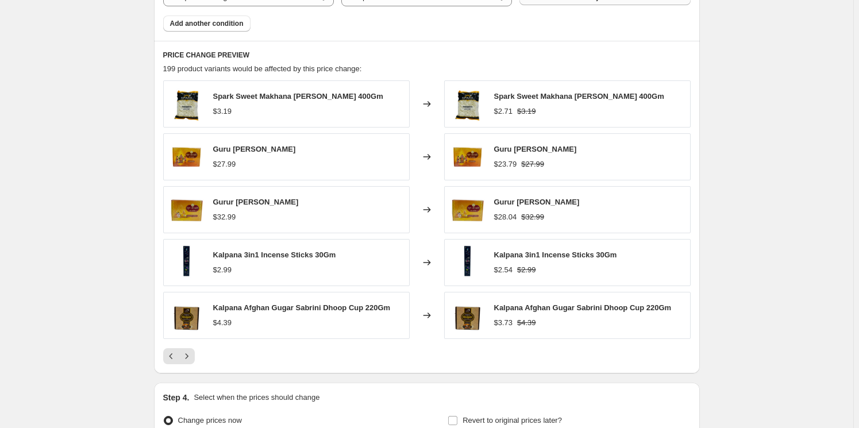
scroll to position [879, 0]
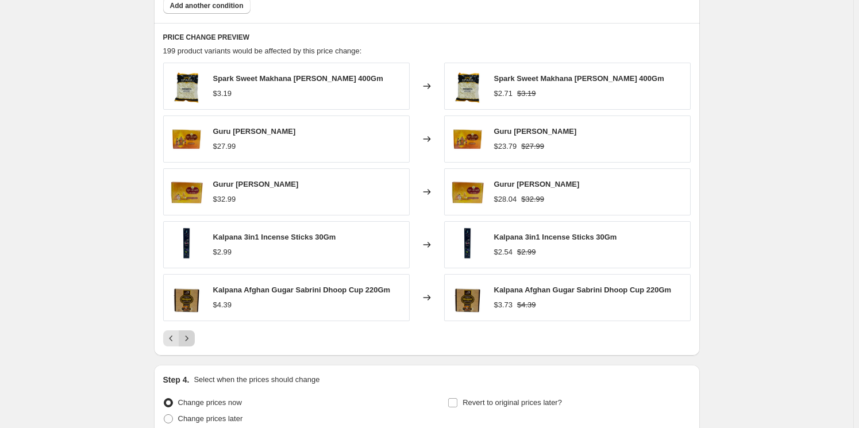
click at [190, 339] on icon "Next" at bounding box center [186, 338] width 11 height 11
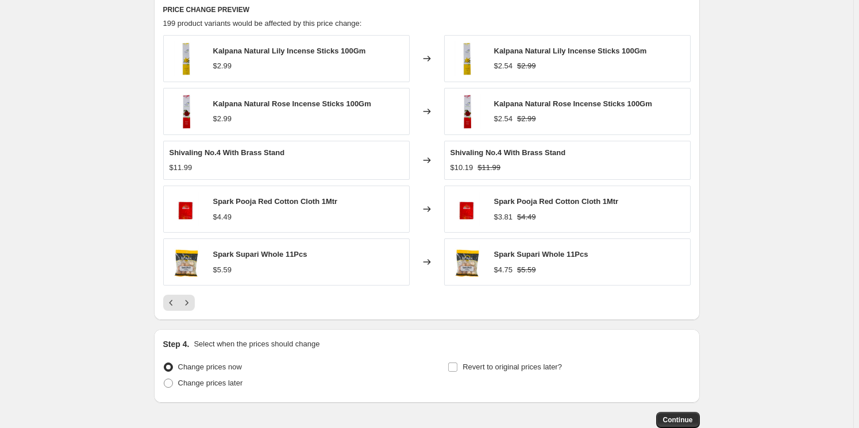
scroll to position [932, 0]
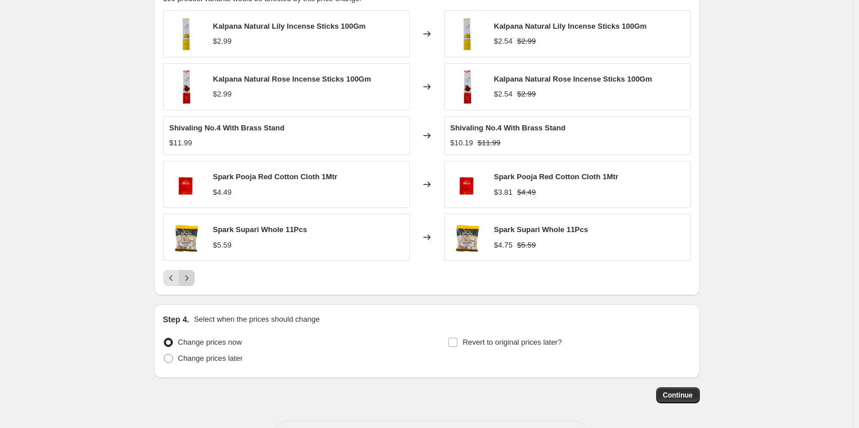
click at [191, 282] on icon "Next" at bounding box center [186, 277] width 11 height 11
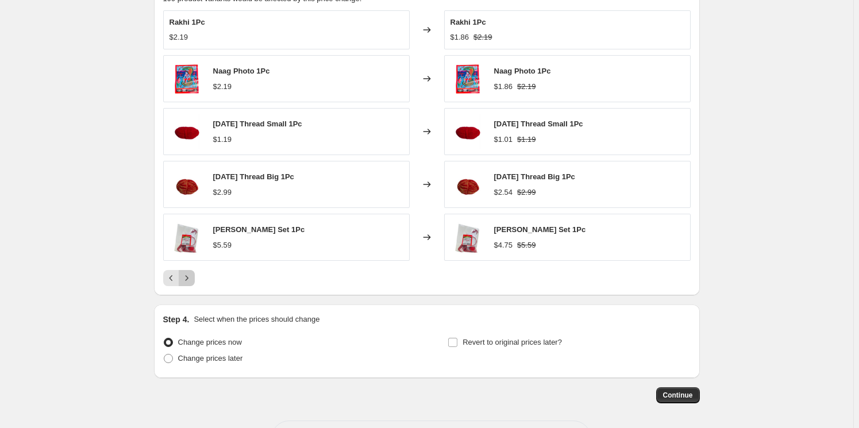
click at [190, 281] on icon "Next" at bounding box center [186, 277] width 11 height 11
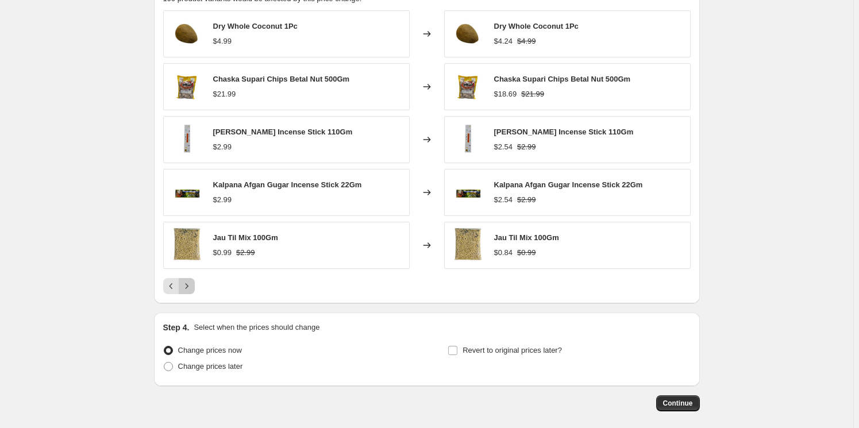
click at [190, 284] on icon "Next" at bounding box center [186, 285] width 11 height 11
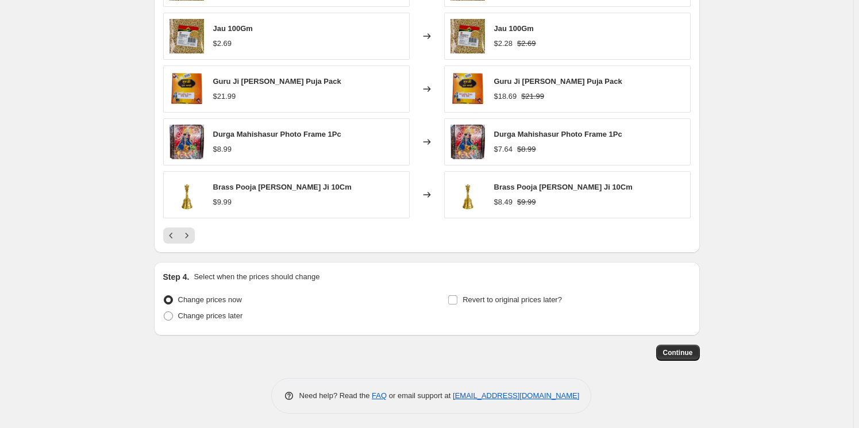
scroll to position [984, 0]
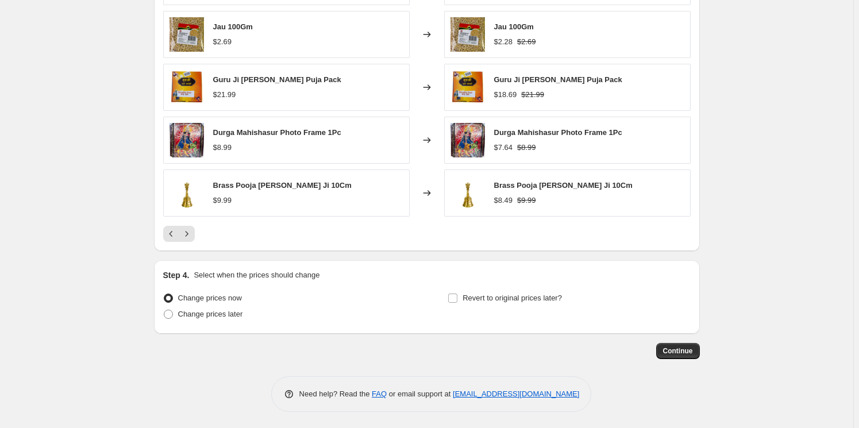
click at [195, 237] on button "Next" at bounding box center [187, 234] width 16 height 16
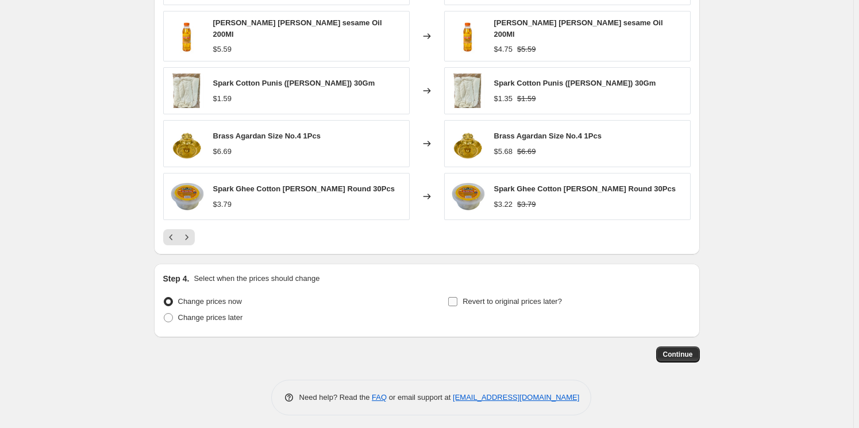
click at [496, 297] on span "Revert to original prices later?" at bounding box center [511, 301] width 99 height 9
click at [457, 297] on input "Revert to original prices later?" at bounding box center [452, 301] width 9 height 9
checkbox input "true"
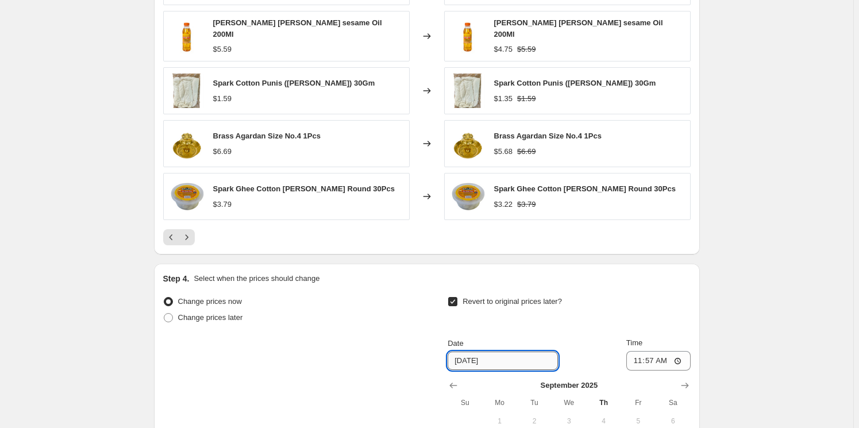
click at [516, 358] on input "[DATE]" at bounding box center [502, 361] width 110 height 18
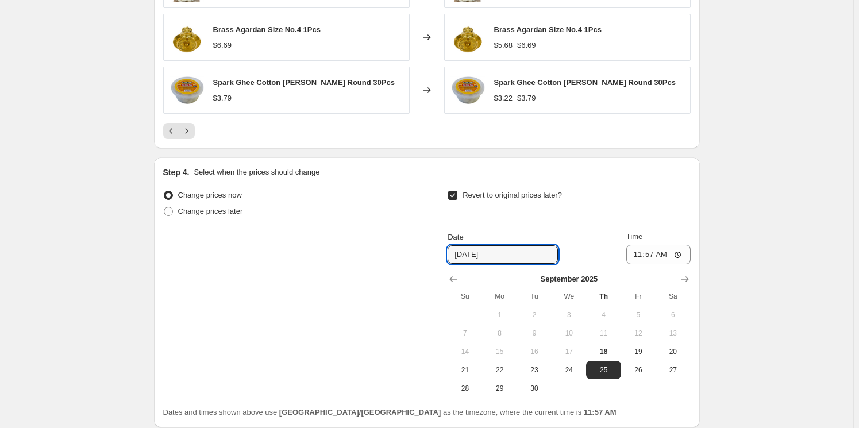
scroll to position [1141, 0]
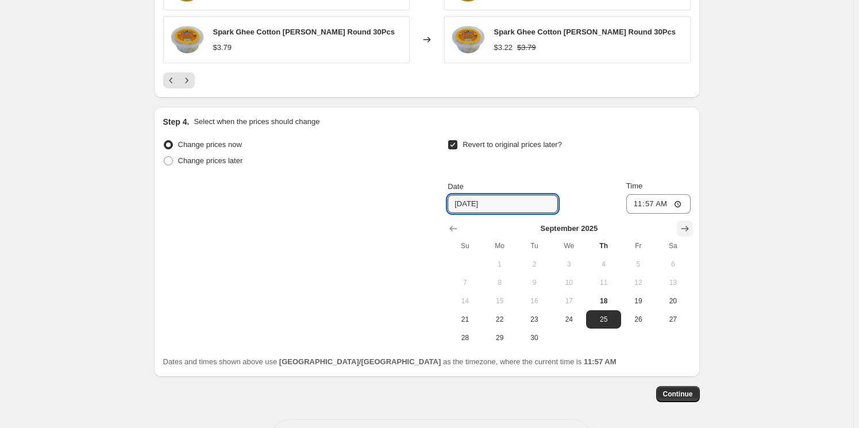
click at [687, 225] on icon "Show next month, October 2025" at bounding box center [684, 228] width 11 height 11
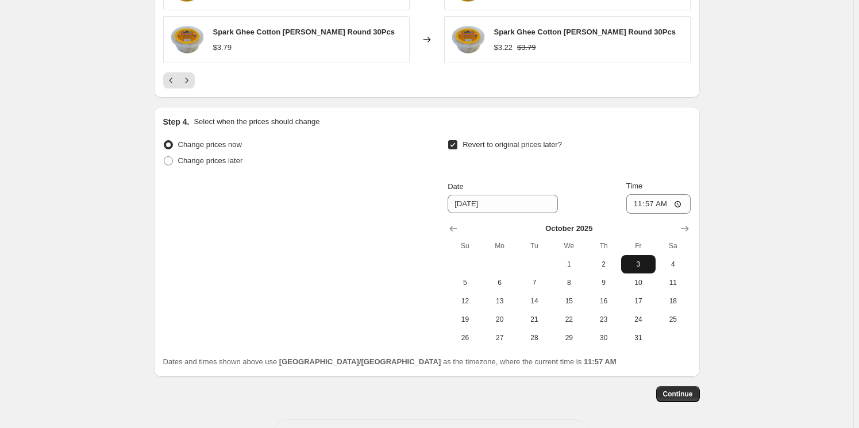
click at [638, 264] on button "3" at bounding box center [638, 264] width 34 height 18
type input "[DATE]"
click at [643, 260] on span "3" at bounding box center [638, 264] width 25 height 9
click at [638, 201] on input "11:57" at bounding box center [658, 204] width 64 height 20
type input "00:01"
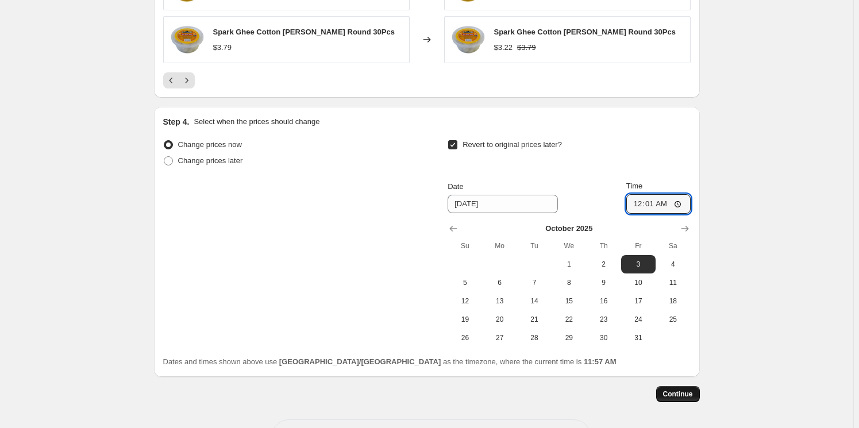
click at [692, 386] on button "Continue" at bounding box center [678, 394] width 44 height 16
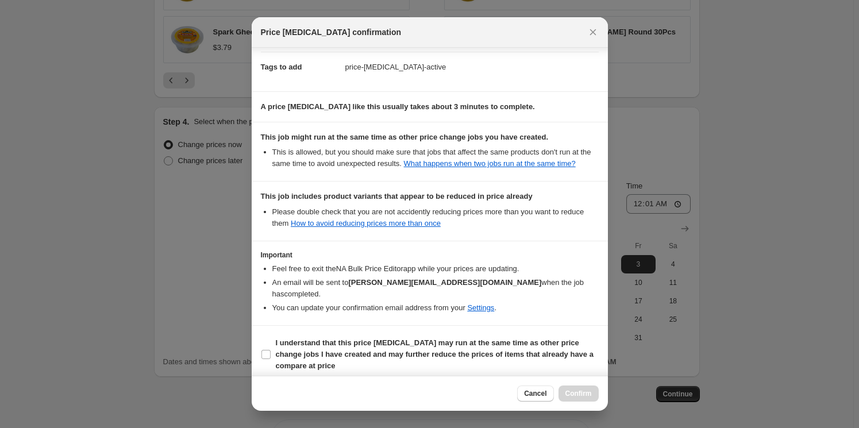
scroll to position [167, 0]
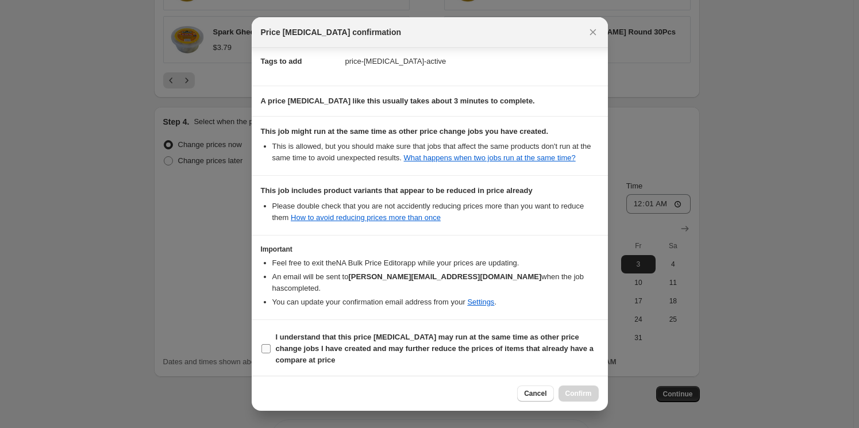
click at [267, 344] on input "I understand that this price [MEDICAL_DATA] may run at the same time as other p…" at bounding box center [265, 348] width 9 height 9
checkbox input "true"
click at [578, 395] on span "Confirm" at bounding box center [578, 393] width 26 height 9
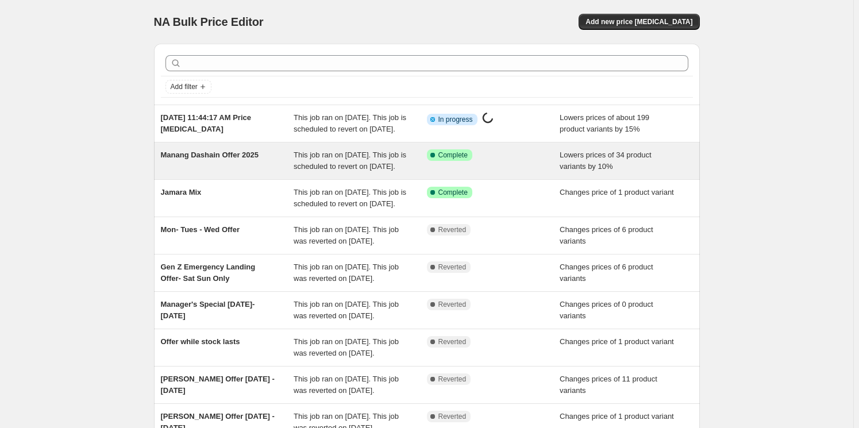
click at [231, 159] on span "Manang Dashain Offer 2025" at bounding box center [210, 154] width 98 height 9
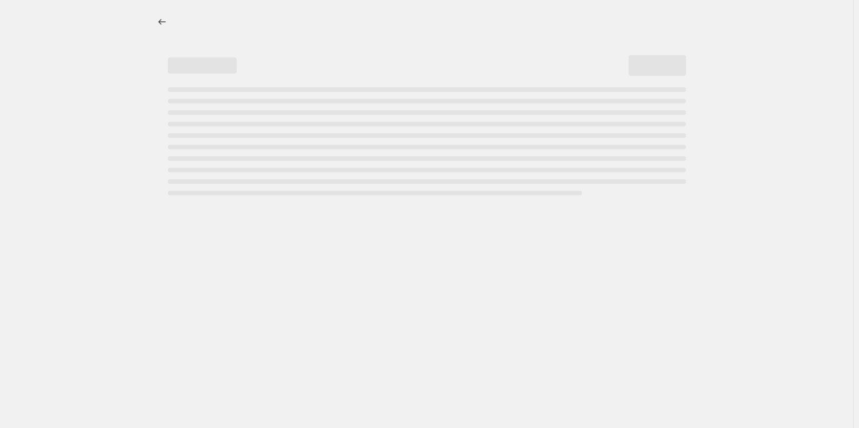
select select "percentage"
select select "vendor"
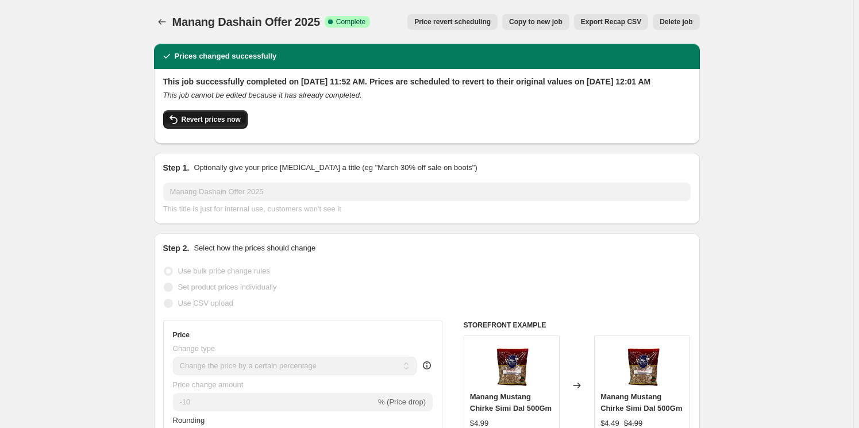
click at [219, 124] on span "Revert prices now" at bounding box center [211, 119] width 59 height 9
checkbox input "false"
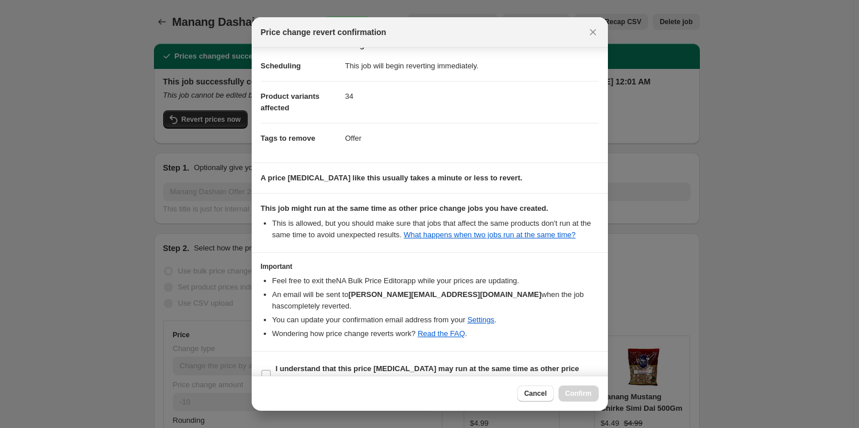
scroll to position [26, 0]
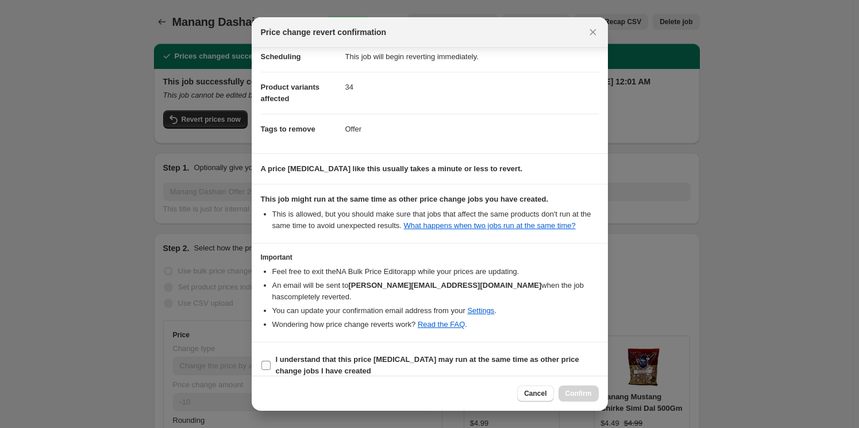
click at [307, 355] on b "I understand that this price [MEDICAL_DATA] may run at the same time as other p…" at bounding box center [427, 365] width 303 height 20
click at [271, 361] on input "I understand that this price [MEDICAL_DATA] may run at the same time as other p…" at bounding box center [265, 365] width 9 height 9
checkbox input "true"
click at [575, 393] on span "Confirm" at bounding box center [578, 393] width 26 height 9
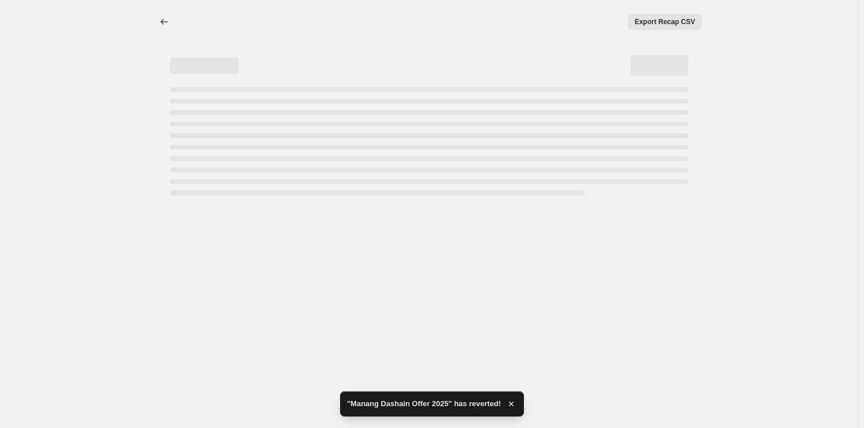
select select "percentage"
select select "vendor"
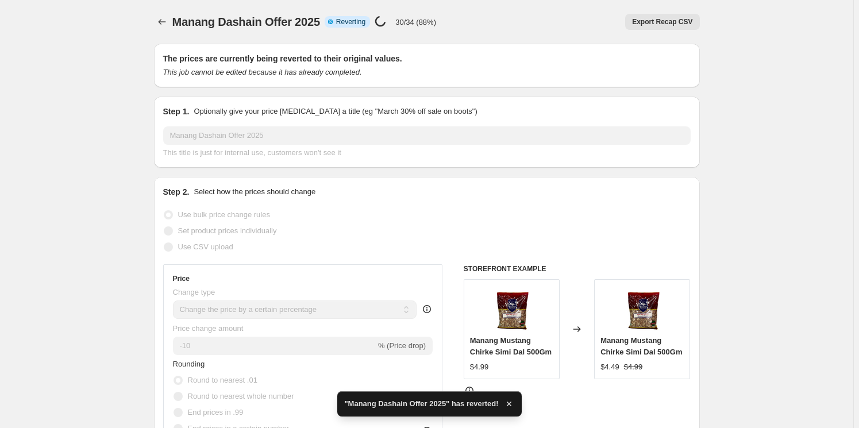
checkbox input "true"
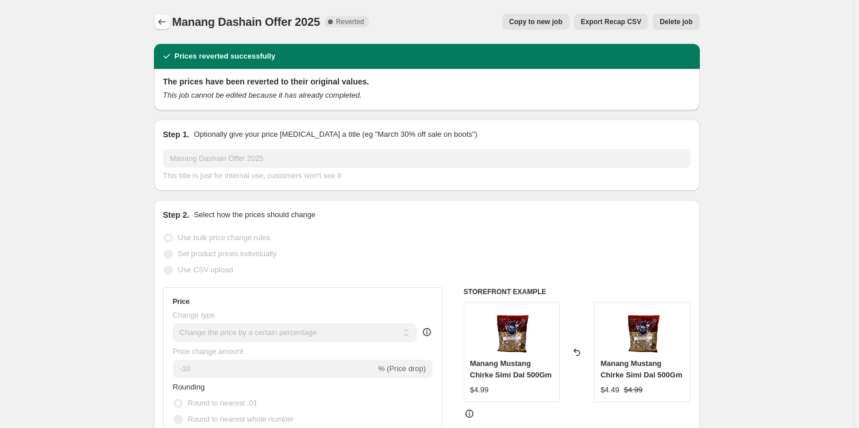
click at [165, 20] on icon "Price change jobs" at bounding box center [161, 21] width 11 height 11
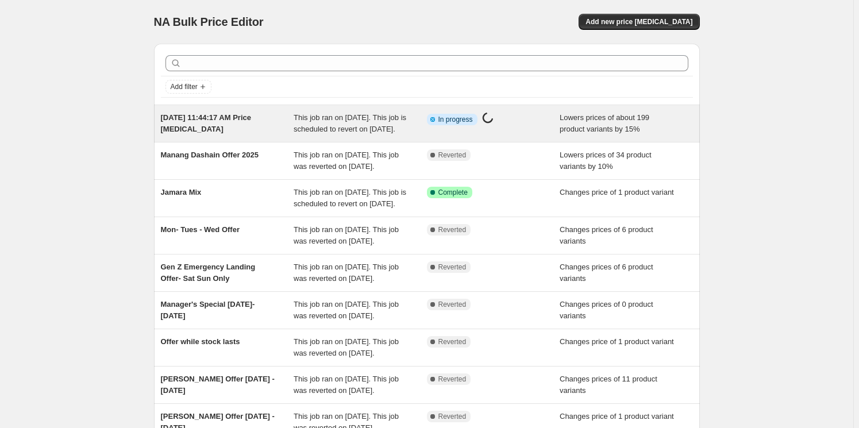
click at [230, 121] on span "[DATE] 11:44:17 AM Price [MEDICAL_DATA]" at bounding box center [206, 123] width 91 height 20
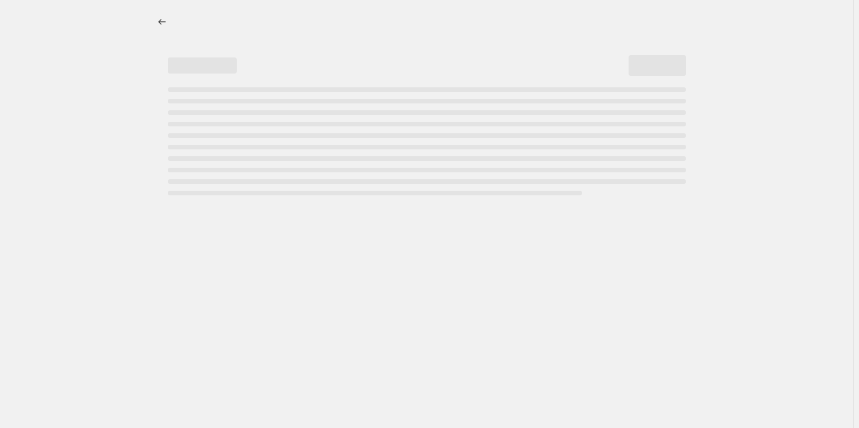
select select "percentage"
select select "tag"
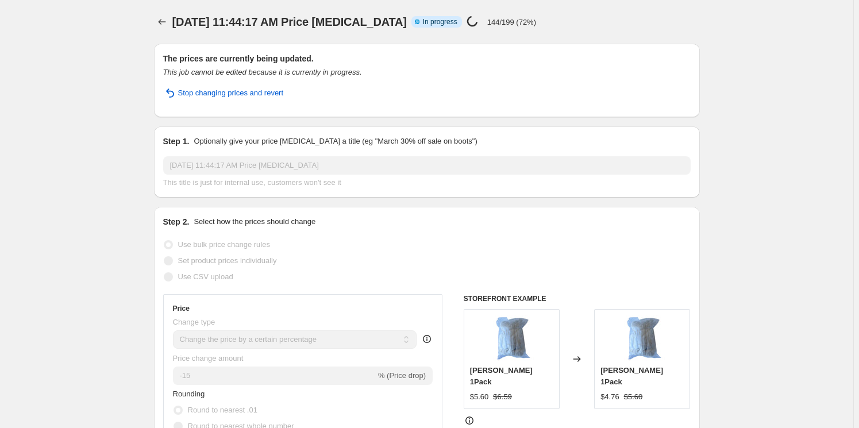
click at [376, 22] on span "[DATE] 11:44:17 AM Price [MEDICAL_DATA]" at bounding box center [289, 22] width 234 height 13
click at [393, 23] on span "[DATE] 11:44:17 AM Price [MEDICAL_DATA]" at bounding box center [289, 22] width 234 height 13
click at [404, 21] on span "[DATE] 11:44:17 AM Price [MEDICAL_DATA]" at bounding box center [289, 22] width 234 height 13
click at [406, 21] on div "[DATE] 11:44:17 AM Price [MEDICAL_DATA] Info Partially complete In progress Pri…" at bounding box center [392, 22] width 441 height 16
click at [164, 19] on icon "Price change jobs" at bounding box center [161, 21] width 11 height 11
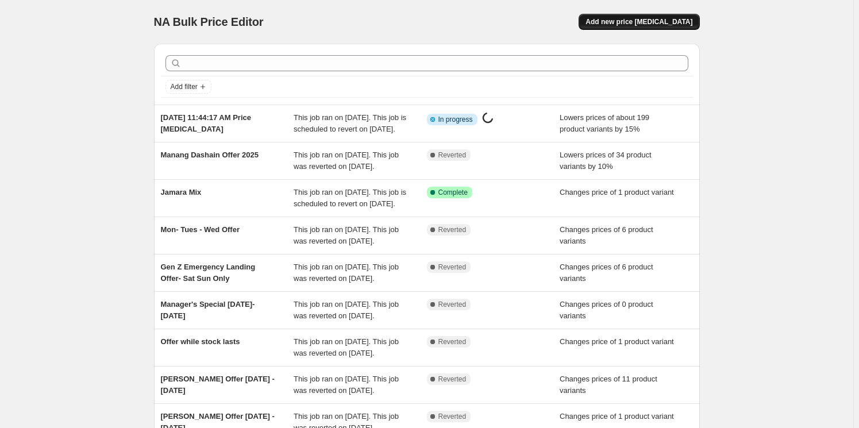
click at [659, 16] on button "Add new price [MEDICAL_DATA]" at bounding box center [638, 22] width 121 height 16
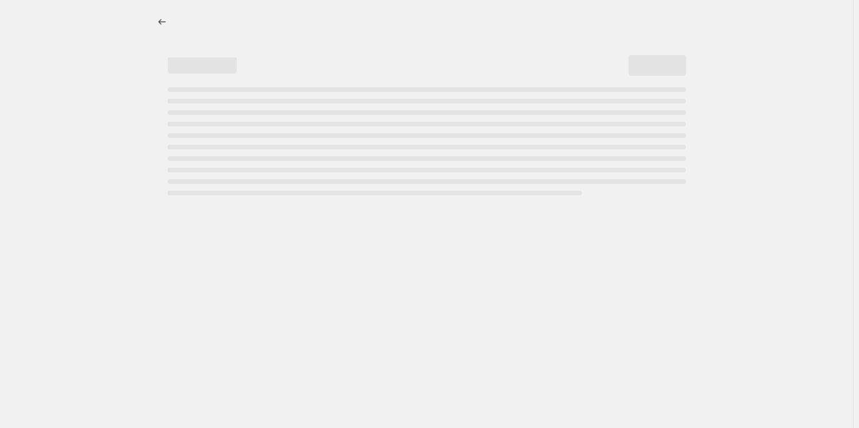
select select "percentage"
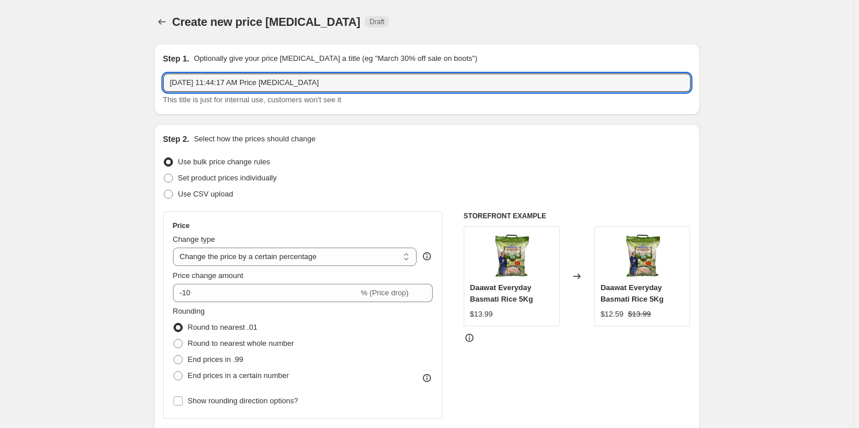
drag, startPoint x: 343, startPoint y: 83, endPoint x: -25, endPoint y: 90, distance: 368.8
click at [0, 90] on html "Home Settings Plans Skip to content Create new price [MEDICAL_DATA]. This page …" at bounding box center [429, 214] width 859 height 428
type input "Manang Dashain Offer 10 % Off"
drag, startPoint x: 71, startPoint y: 111, endPoint x: 83, endPoint y: 104, distance: 14.4
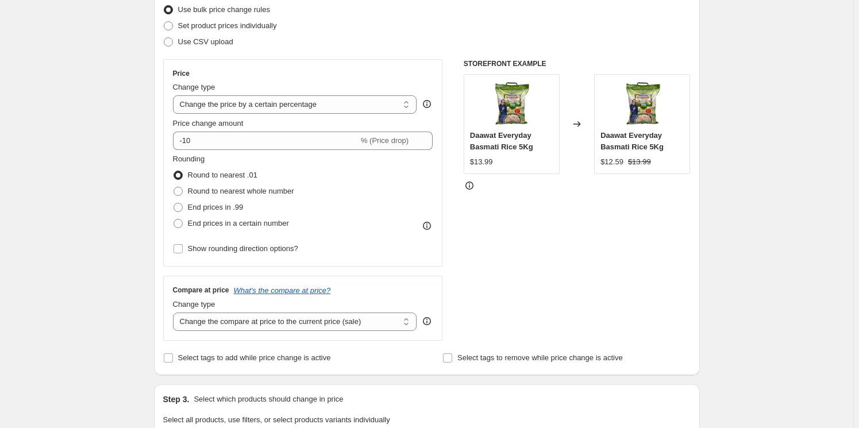
scroll to position [156, 0]
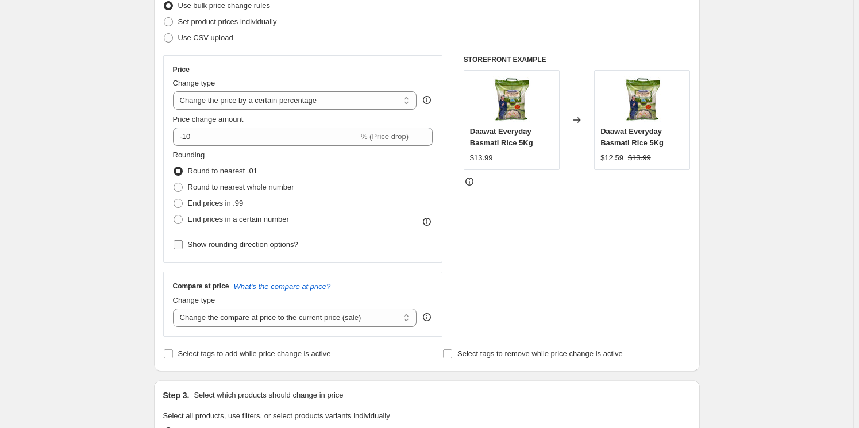
click at [215, 244] on span "Show rounding direction options?" at bounding box center [243, 244] width 110 height 9
click at [183, 244] on input "Show rounding direction options?" at bounding box center [177, 244] width 9 height 9
checkbox input "true"
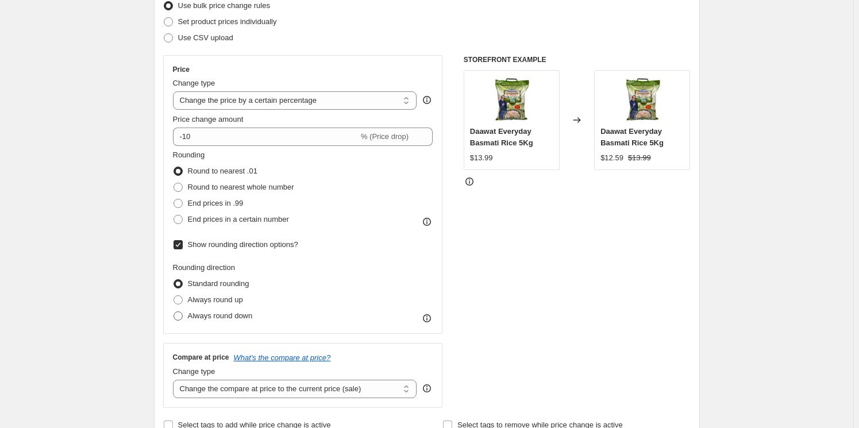
click at [227, 318] on span "Always round down" at bounding box center [220, 315] width 65 height 9
click at [174, 312] on input "Always round down" at bounding box center [173, 311] width 1 height 1
radio input "true"
drag, startPoint x: 91, startPoint y: 303, endPoint x: 161, endPoint y: 290, distance: 71.4
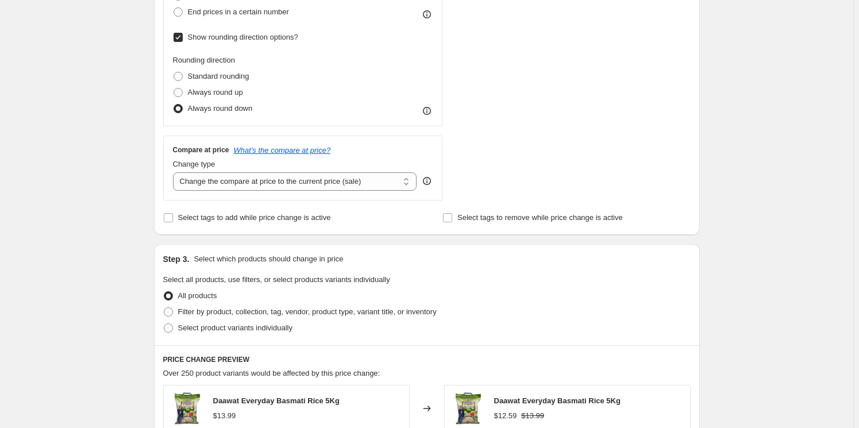
scroll to position [365, 0]
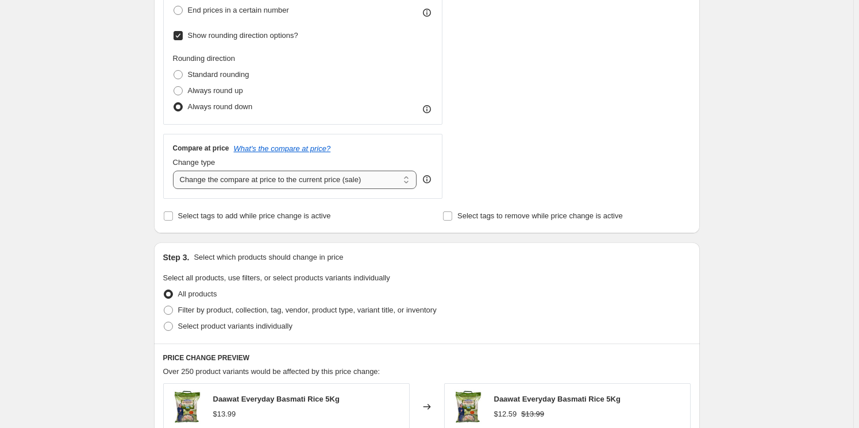
drag, startPoint x: 300, startPoint y: 183, endPoint x: 304, endPoint y: 188, distance: 6.9
click at [300, 183] on select "Change the compare at price to the current price (sale) Change the compare at p…" at bounding box center [295, 180] width 244 height 18
click at [497, 158] on div "STOREFRONT EXAMPLE Daawat Everyday Basmati Rice 5Kg $13.99 Changed to Daawat Ev…" at bounding box center [577, 22] width 227 height 353
click at [339, 179] on select "Change the compare at price to the current price (sale) Change the compare at p…" at bounding box center [295, 180] width 244 height 18
click at [504, 172] on div "STOREFRONT EXAMPLE Daawat Everyday Basmati Rice 5Kg $13.99 Changed to Daawat Ev…" at bounding box center [577, 22] width 227 height 353
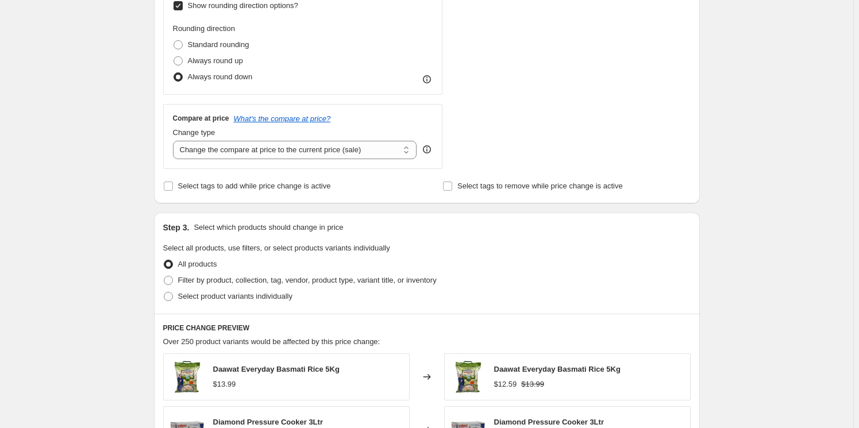
scroll to position [418, 0]
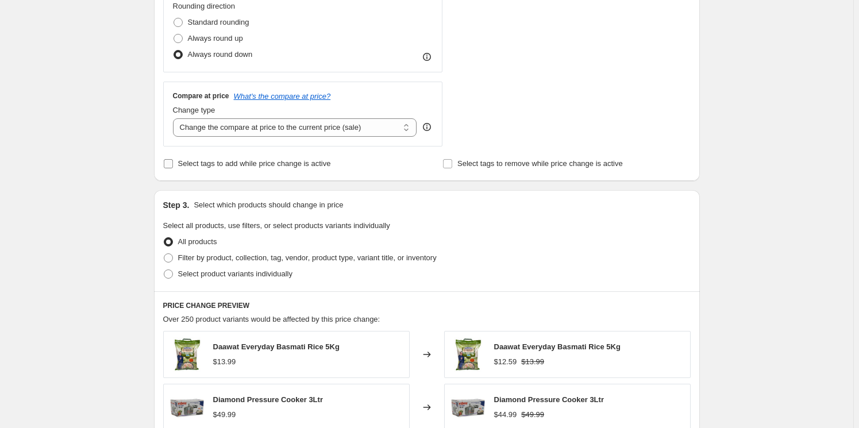
click at [230, 165] on span "Select tags to add while price change is active" at bounding box center [254, 163] width 153 height 9
click at [173, 165] on input "Select tags to add while price change is active" at bounding box center [168, 163] width 9 height 9
checkbox input "true"
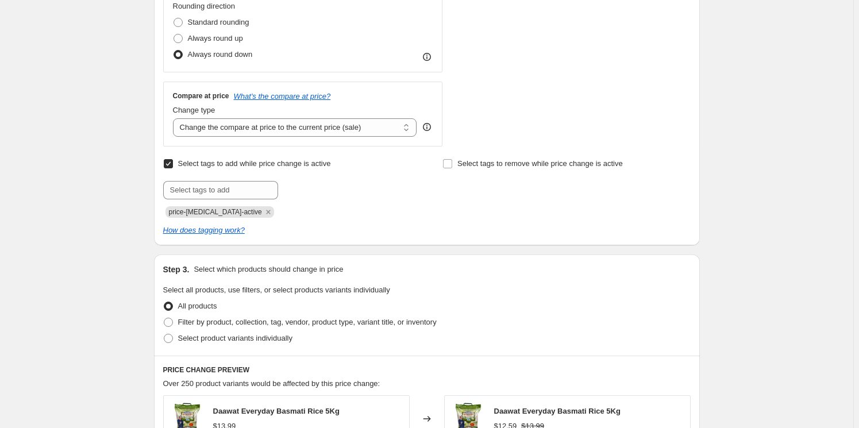
click at [396, 184] on div at bounding box center [287, 190] width 248 height 18
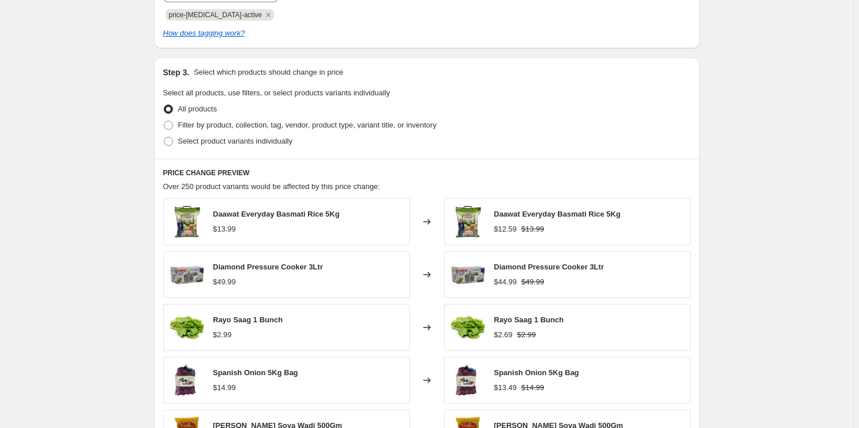
scroll to position [626, 0]
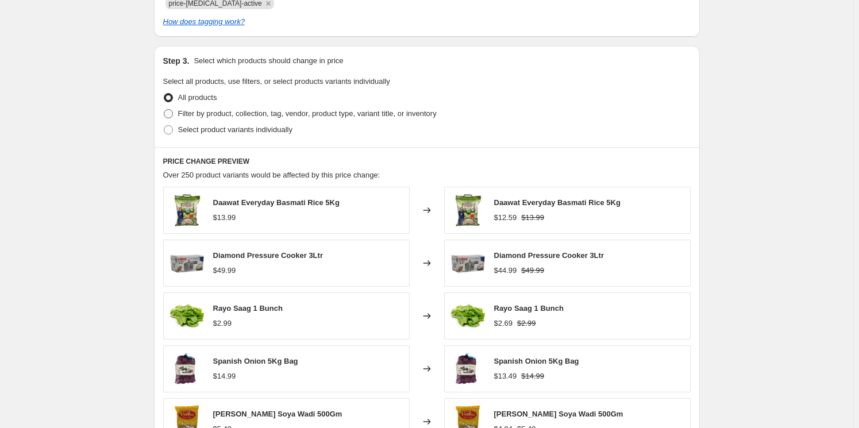
click at [221, 115] on span "Filter by product, collection, tag, vendor, product type, variant title, or inv…" at bounding box center [307, 113] width 258 height 9
click at [164, 110] on input "Filter by product, collection, tag, vendor, product type, variant title, or inv…" at bounding box center [164, 109] width 1 height 1
radio input "true"
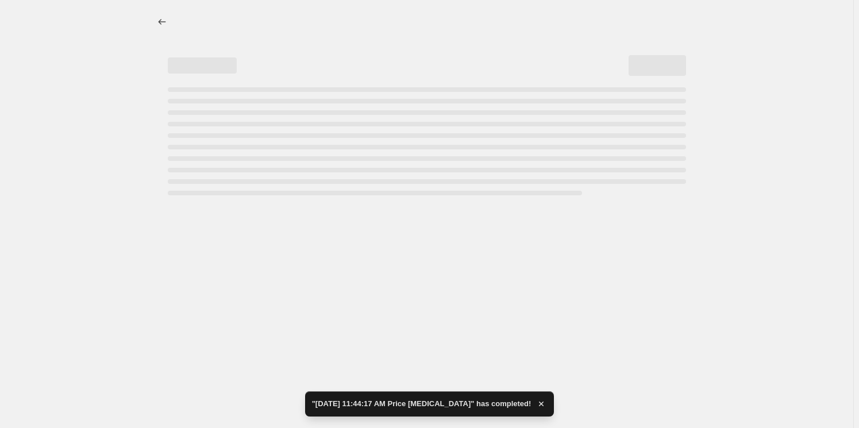
scroll to position [0, 0]
select select "percentage"
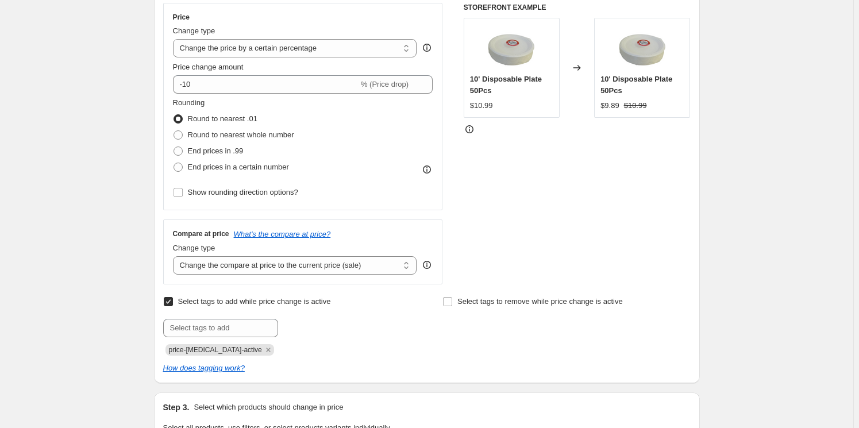
scroll to position [261, 0]
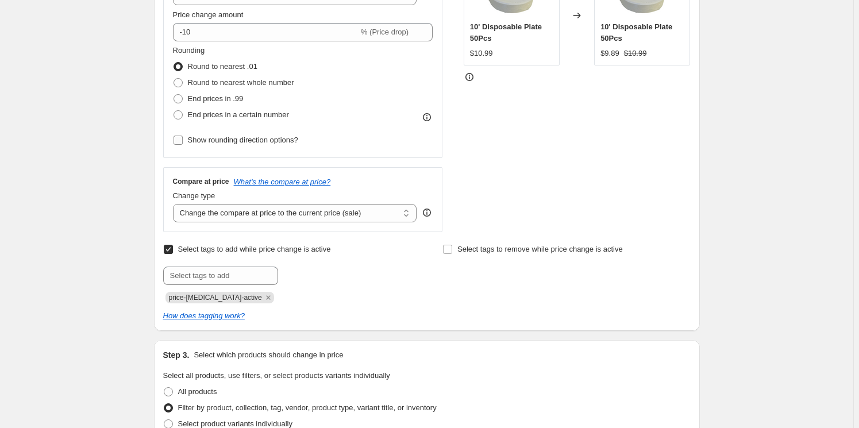
click at [252, 136] on span "Show rounding direction options?" at bounding box center [243, 140] width 110 height 9
click at [183, 136] on input "Show rounding direction options?" at bounding box center [177, 140] width 9 height 9
checkbox input "true"
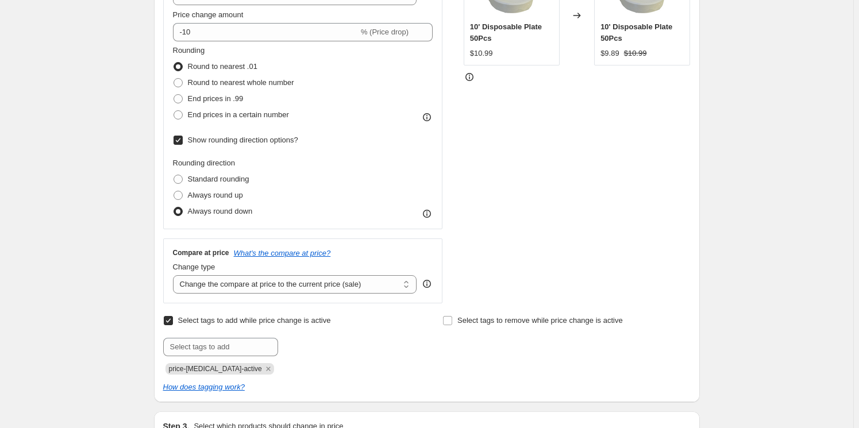
click at [511, 186] on div "STOREFRONT EXAMPLE 10' Disposable Plate 50Pcs $10.99 Changed to 10' Disposable …" at bounding box center [577, 127] width 227 height 353
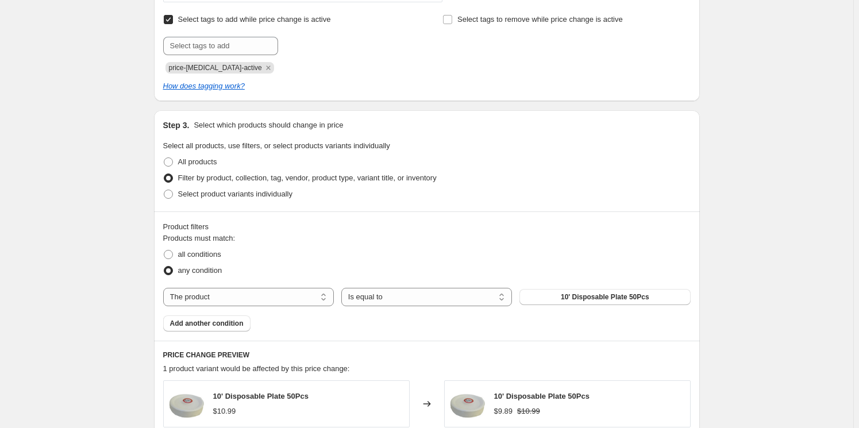
scroll to position [574, 0]
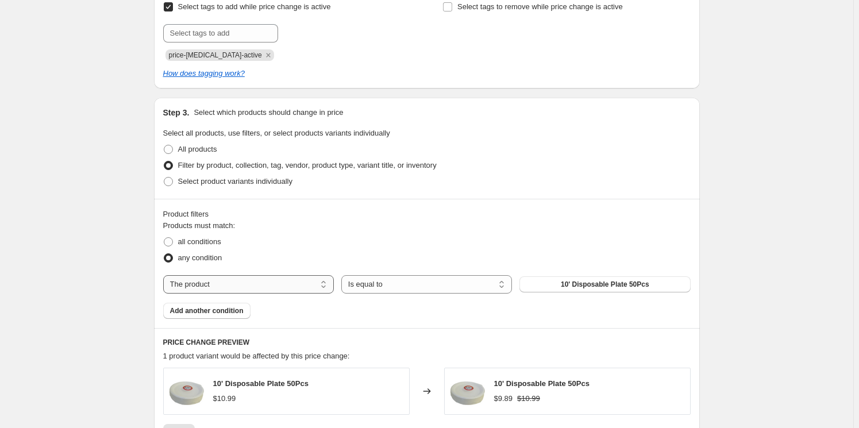
click at [291, 280] on select "The product The product's collection The product's tag The product's vendor The…" at bounding box center [248, 284] width 171 height 18
select select "vendor"
click at [591, 284] on button "4 Corner" at bounding box center [604, 284] width 171 height 16
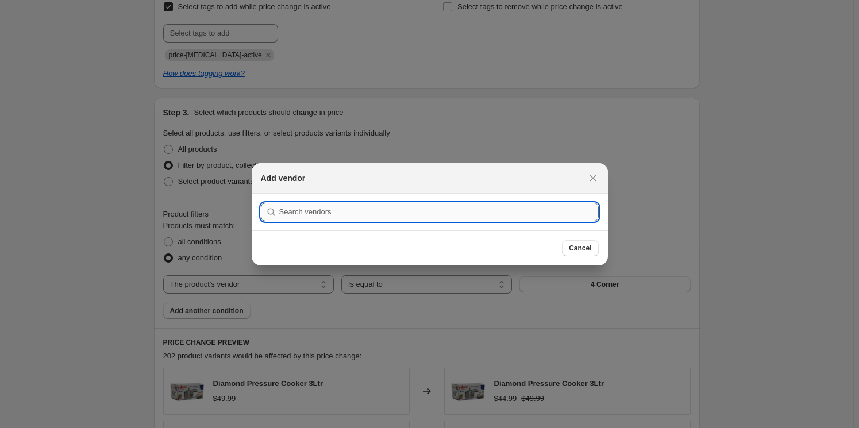
click at [308, 214] on input ":r12j:" at bounding box center [438, 212] width 319 height 18
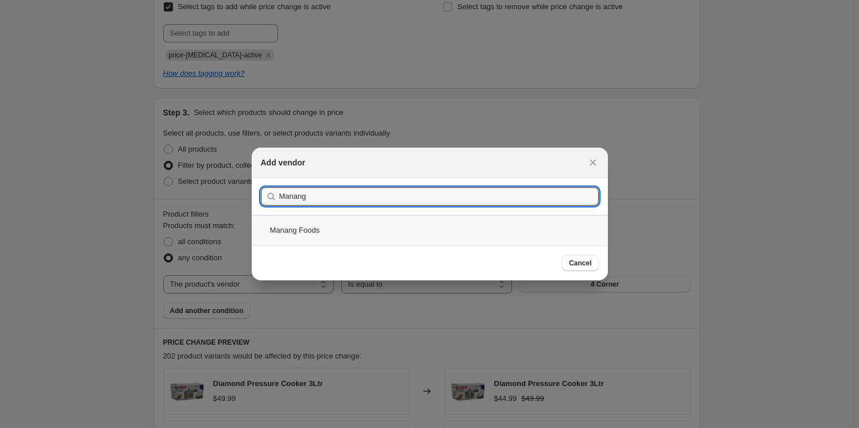
type input "Manang"
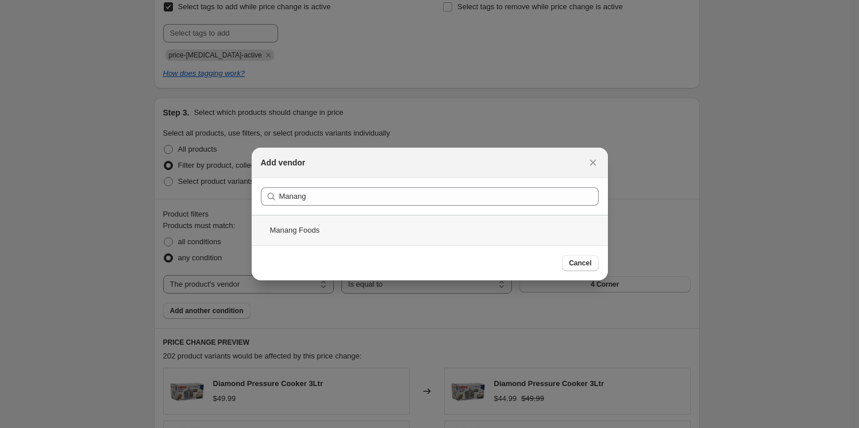
drag, startPoint x: 310, startPoint y: 233, endPoint x: 407, endPoint y: 238, distance: 96.6
click at [311, 233] on div "Manang Foods" at bounding box center [430, 230] width 356 height 30
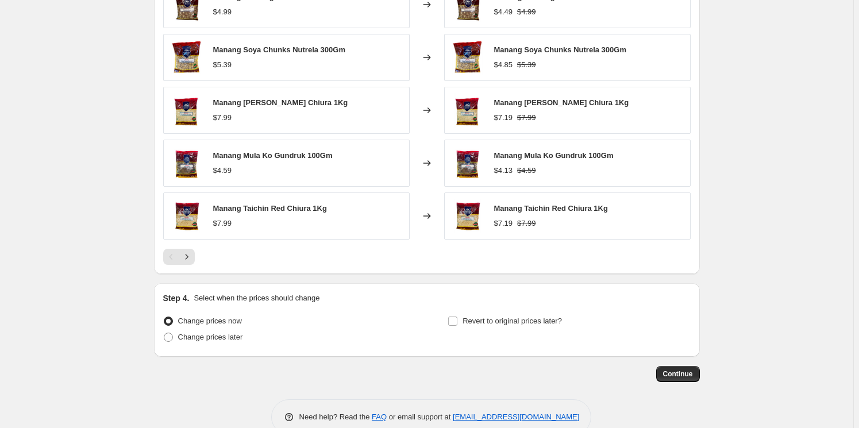
scroll to position [984, 0]
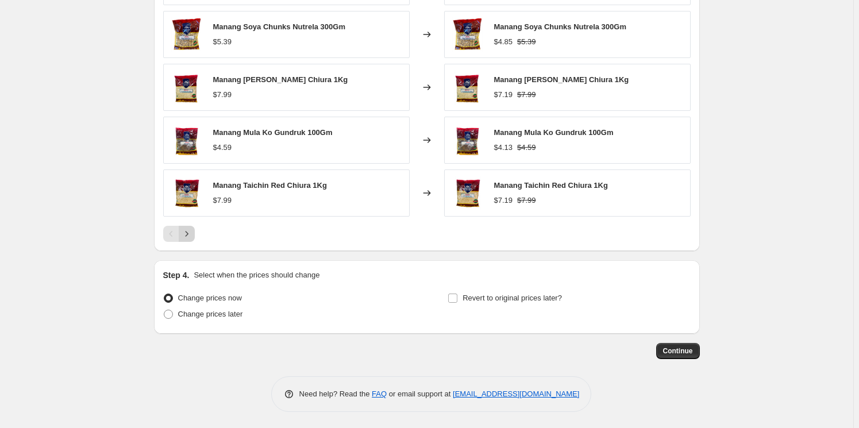
click at [187, 237] on icon "Next" at bounding box center [186, 233] width 11 height 11
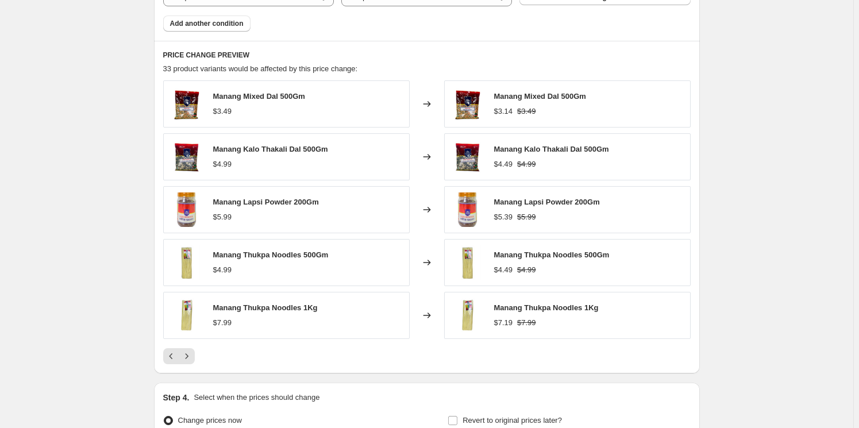
scroll to position [879, 0]
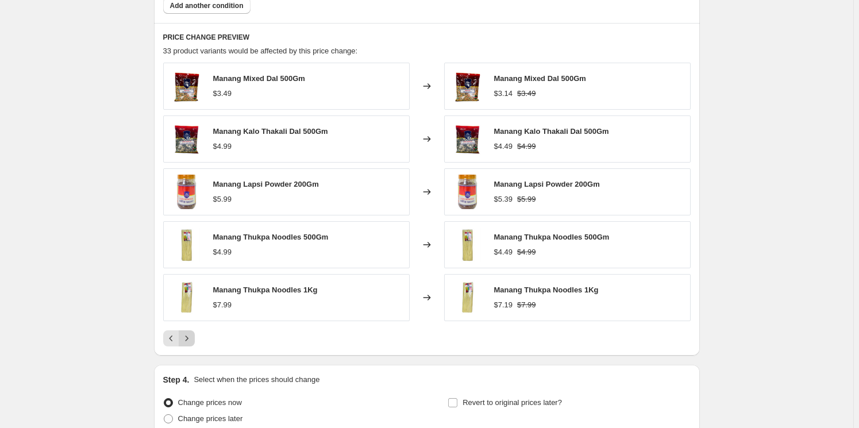
click at [188, 337] on icon "Next" at bounding box center [186, 337] width 3 height 5
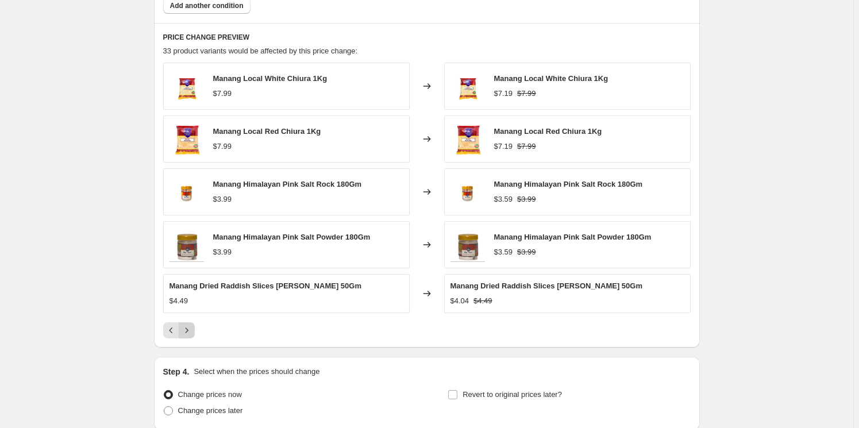
click at [188, 329] on icon "Next" at bounding box center [186, 330] width 11 height 11
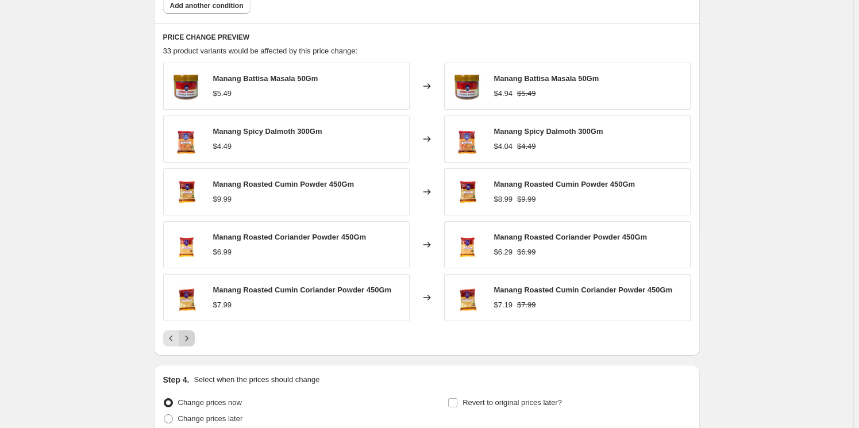
click at [192, 336] on icon "Next" at bounding box center [186, 338] width 11 height 11
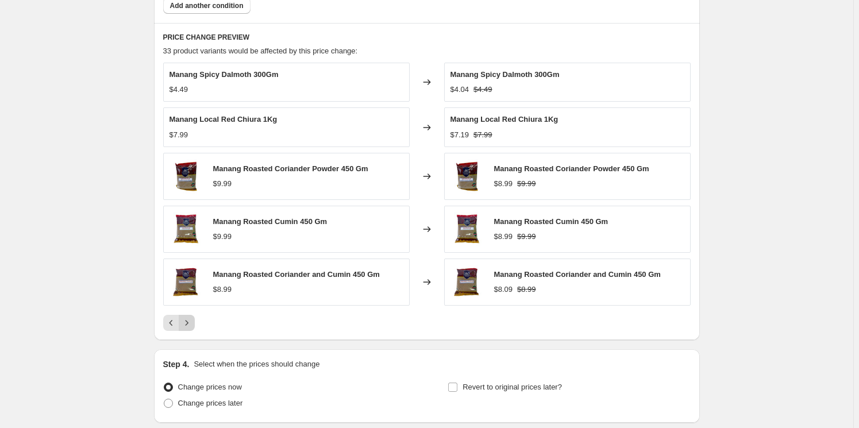
click at [188, 323] on icon "Next" at bounding box center [186, 322] width 11 height 11
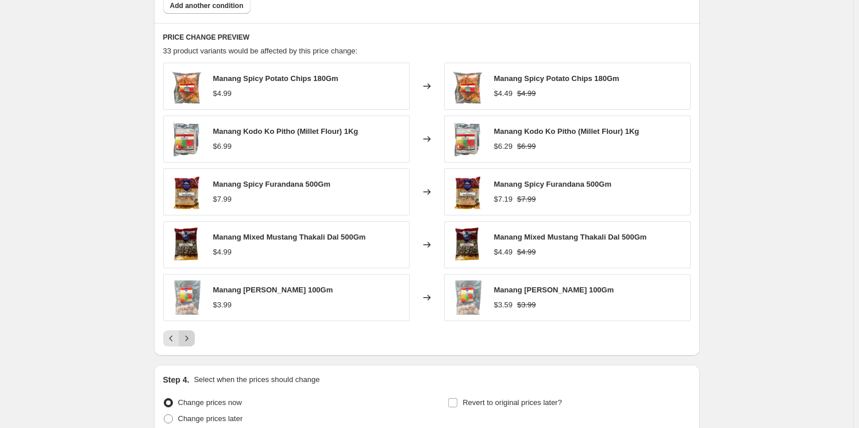
click at [188, 337] on icon "Next" at bounding box center [186, 337] width 3 height 5
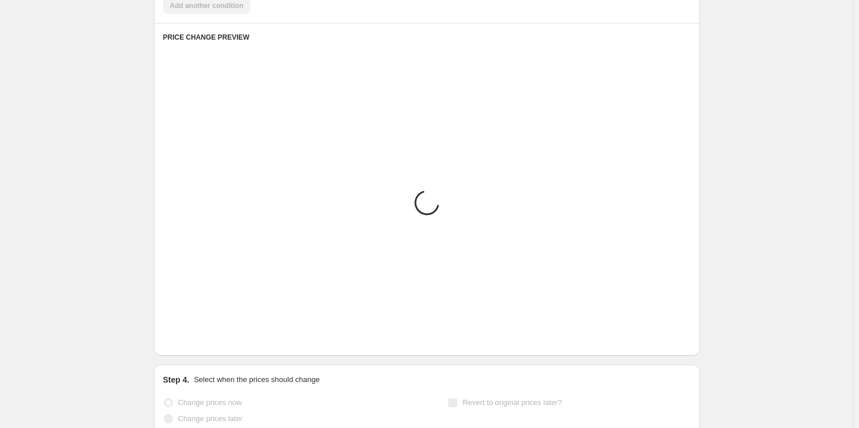
scroll to position [879, 0]
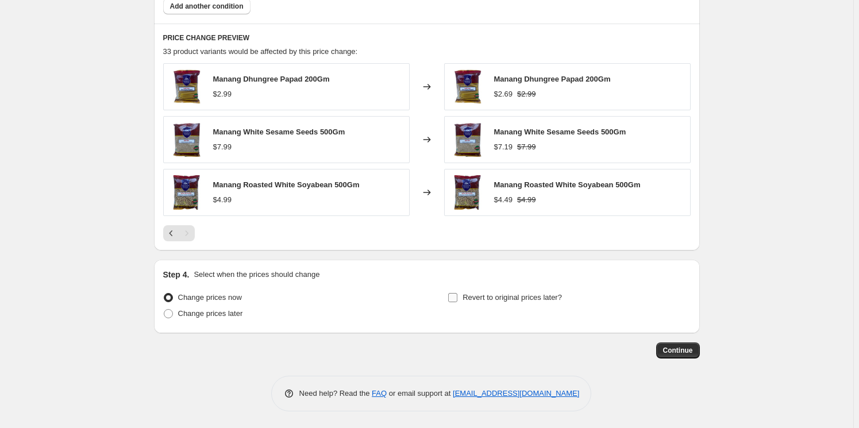
click at [521, 298] on span "Revert to original prices later?" at bounding box center [511, 297] width 99 height 9
click at [457, 298] on input "Revert to original prices later?" at bounding box center [452, 297] width 9 height 9
checkbox input "true"
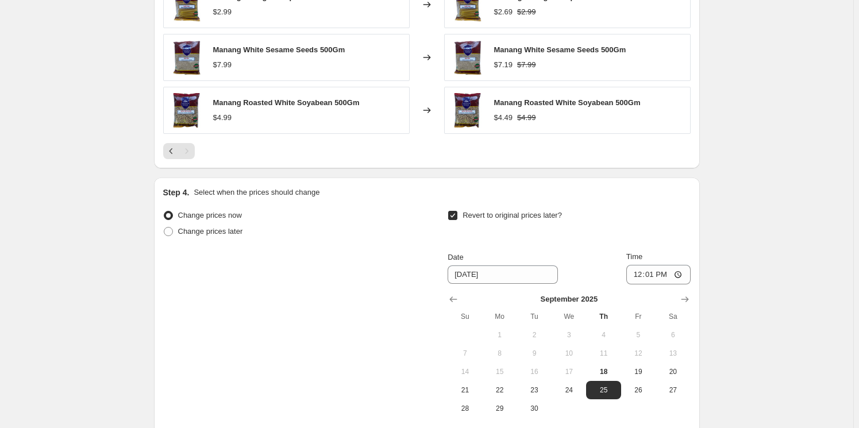
scroll to position [983, 0]
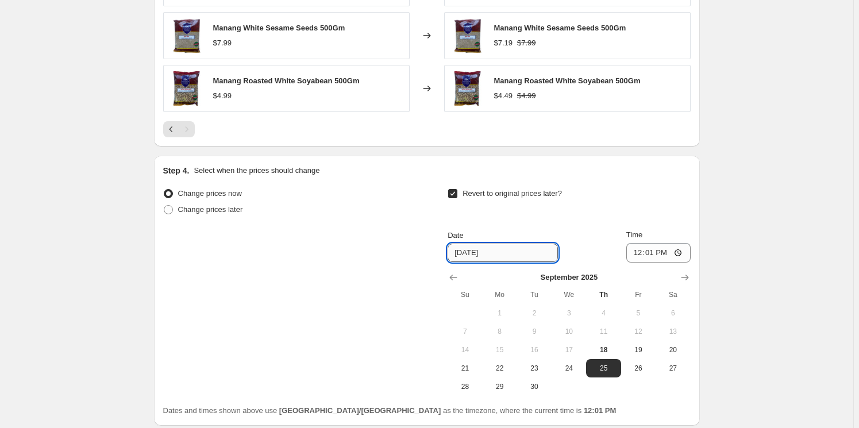
click at [515, 250] on input "[DATE]" at bounding box center [502, 253] width 110 height 18
click at [685, 275] on icon "Show next month, October 2025" at bounding box center [684, 277] width 11 height 11
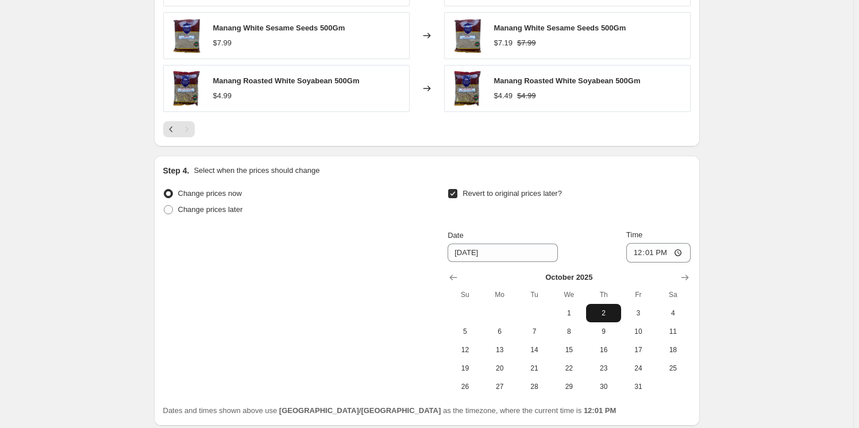
click at [611, 313] on span "2" at bounding box center [602, 312] width 25 height 9
type input "[DATE]"
click at [640, 252] on input "12:01" at bounding box center [658, 253] width 64 height 20
type input "12:00"
click at [639, 318] on button "3" at bounding box center [638, 313] width 34 height 18
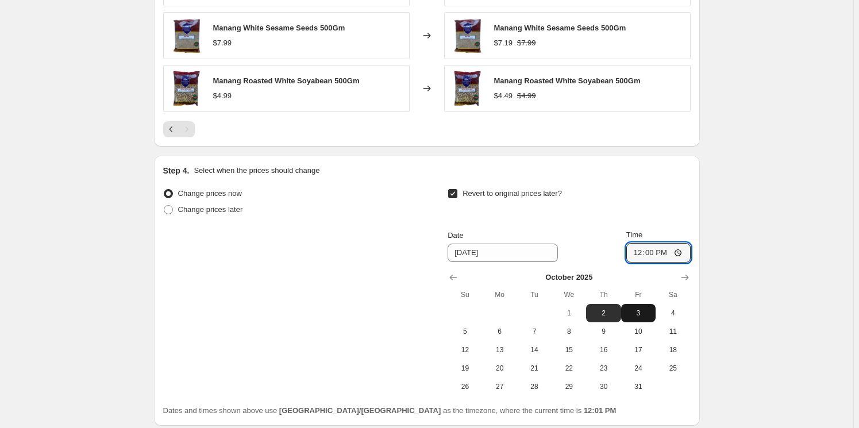
type input "[DATE]"
click at [639, 258] on input "12:00" at bounding box center [658, 253] width 64 height 20
type input "00:01"
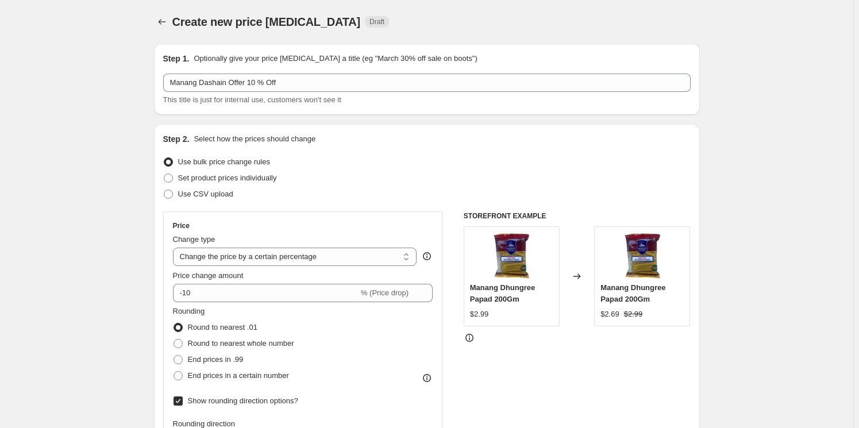
scroll to position [1075, 0]
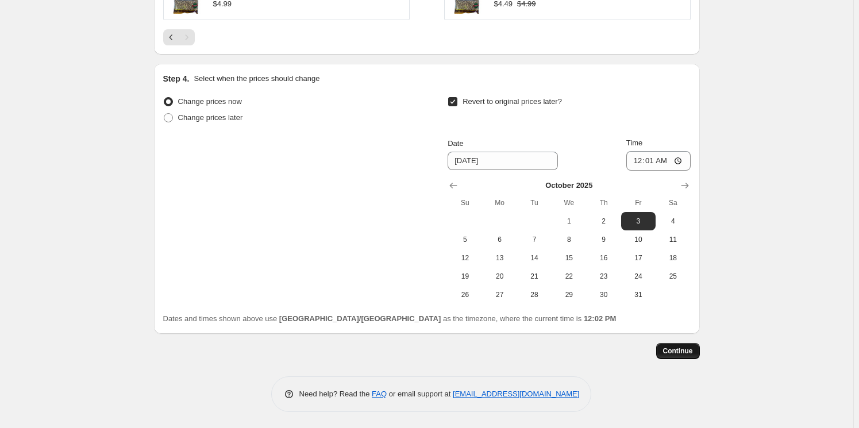
click at [687, 350] on span "Continue" at bounding box center [678, 350] width 30 height 9
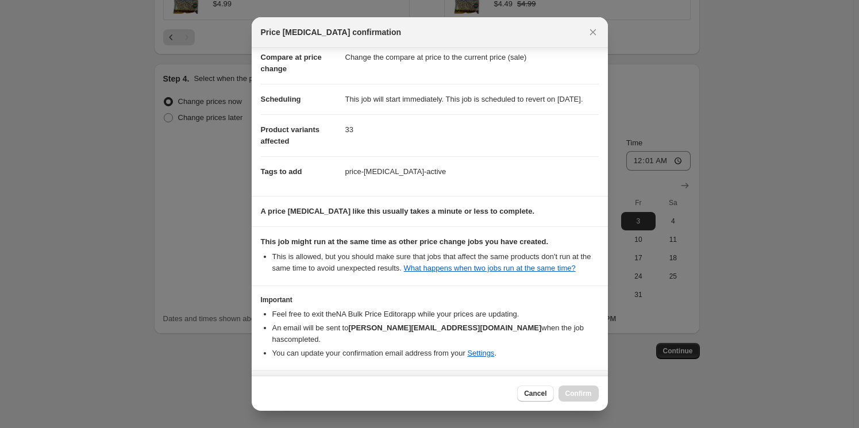
scroll to position [97, 0]
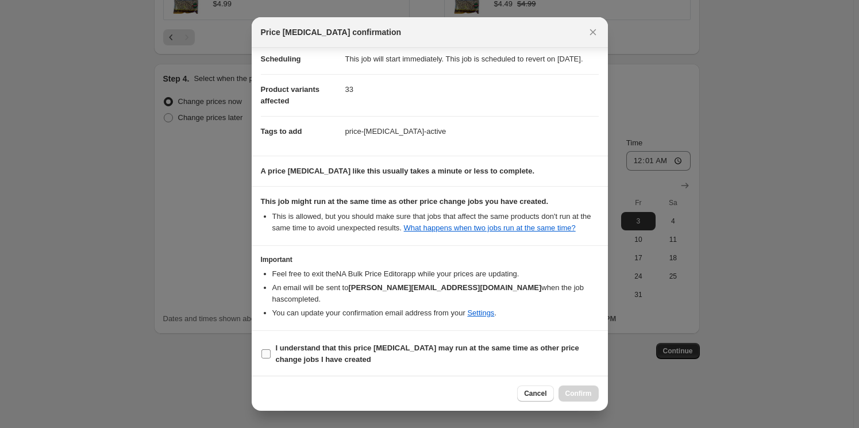
click at [304, 349] on b "I understand that this price [MEDICAL_DATA] may run at the same time as other p…" at bounding box center [427, 353] width 303 height 20
click at [271, 353] on label "I understand that this price [MEDICAL_DATA] may run at the same time as other p…" at bounding box center [430, 354] width 338 height 28
click at [271, 353] on input "I understand that this price [MEDICAL_DATA] may run at the same time as other p…" at bounding box center [265, 353] width 9 height 9
checkbox input "true"
click at [577, 389] on button "Confirm" at bounding box center [578, 393] width 40 height 16
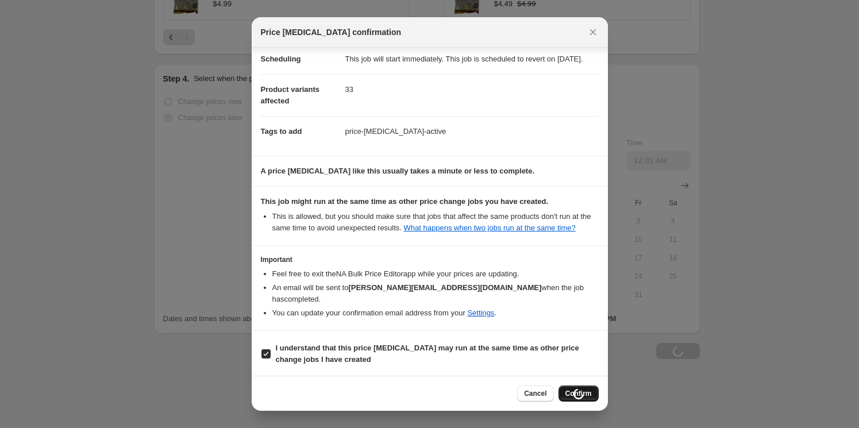
type input "Manang Dashain Offer 10 % Off"
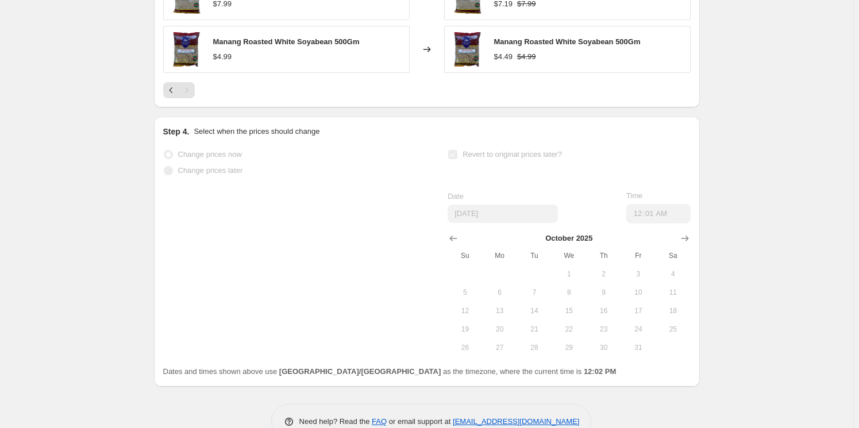
scroll to position [1105, 0]
select select "percentage"
select select "vendor"
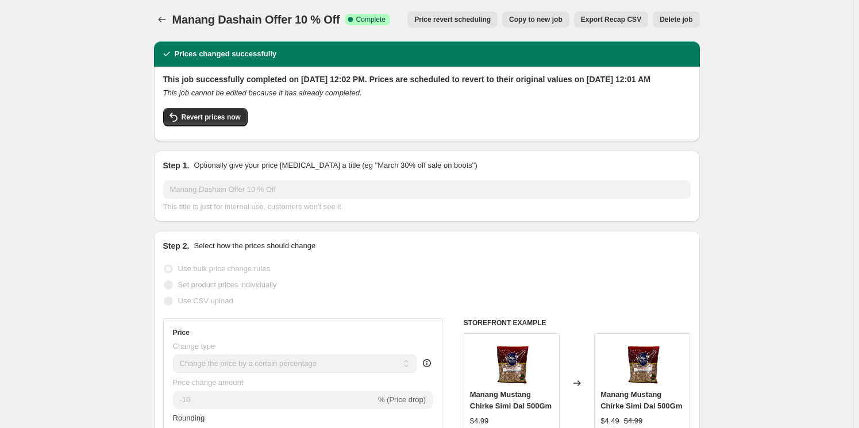
scroll to position [0, 0]
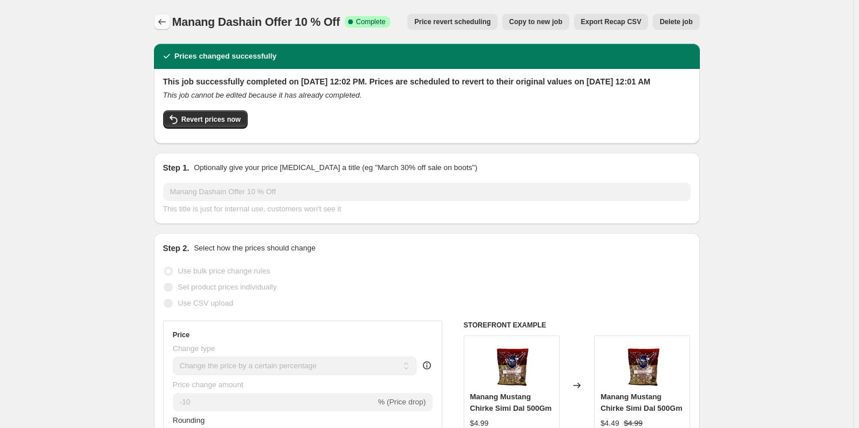
click at [170, 22] on button "Price change jobs" at bounding box center [162, 22] width 16 height 16
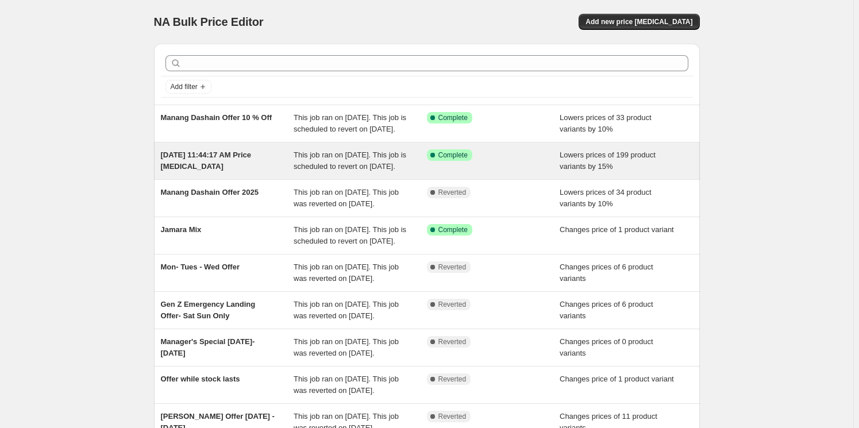
click at [252, 172] on div "[DATE] 11:44:17 AM Price [MEDICAL_DATA]" at bounding box center [227, 160] width 133 height 23
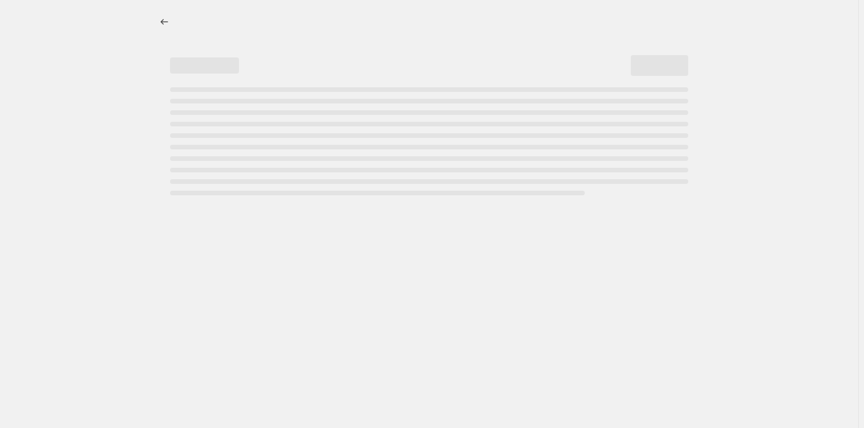
select select "percentage"
select select "tag"
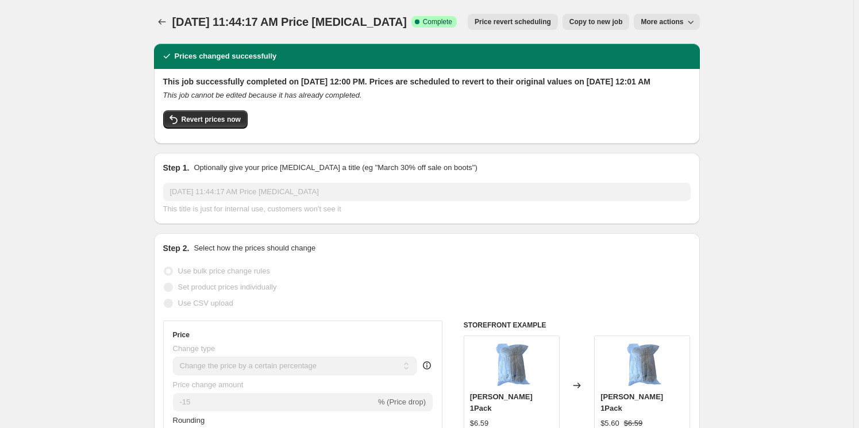
click at [391, 17] on span "[DATE] 11:44:17 AM Price [MEDICAL_DATA]" at bounding box center [289, 22] width 234 height 13
click at [397, 20] on span "[DATE] 11:44:17 AM Price [MEDICAL_DATA]" at bounding box center [289, 22] width 234 height 13
click at [292, 29] on div "[DATE] 11:44:17 AM Price [MEDICAL_DATA]. This page is ready [DATE] 11:44:17 AM …" at bounding box center [427, 22] width 546 height 44
click at [327, 21] on span "[DATE] 11:44:17 AM Price [MEDICAL_DATA]" at bounding box center [289, 22] width 234 height 13
click at [383, 17] on span "[DATE] 11:44:17 AM Price [MEDICAL_DATA]" at bounding box center [289, 22] width 234 height 13
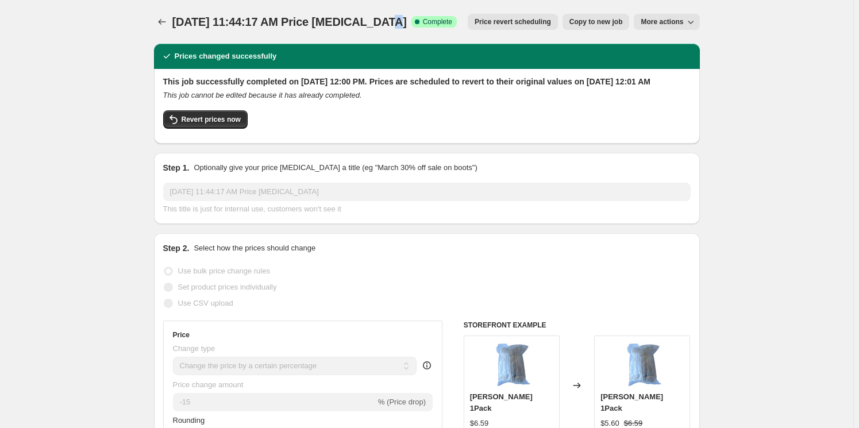
click at [676, 20] on span "More actions" at bounding box center [661, 21] width 43 height 9
click at [401, 21] on span "[DATE] 11:44:17 AM Price [MEDICAL_DATA]" at bounding box center [289, 22] width 234 height 13
drag, startPoint x: 178, startPoint y: 18, endPoint x: 406, endPoint y: 22, distance: 228.1
click at [406, 22] on div "[DATE] 11:44:17 AM Price [MEDICAL_DATA] Success Complete Complete" at bounding box center [314, 22] width 285 height 16
click at [672, 22] on span "More actions" at bounding box center [661, 21] width 43 height 9
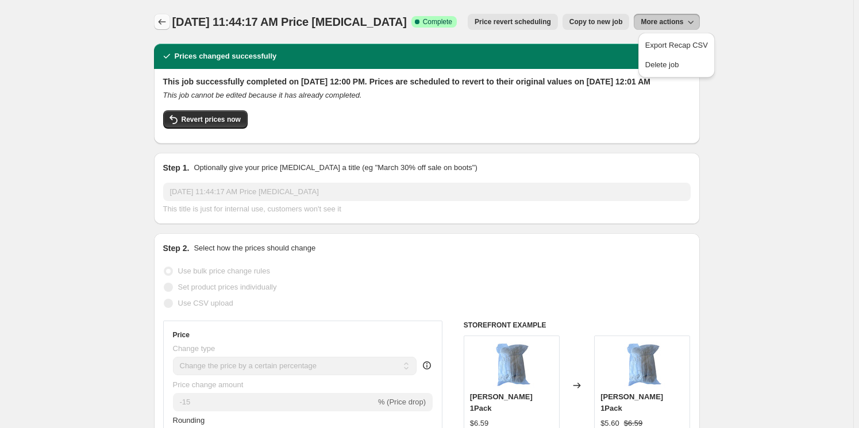
click at [163, 20] on icon "Price change jobs" at bounding box center [161, 21] width 11 height 11
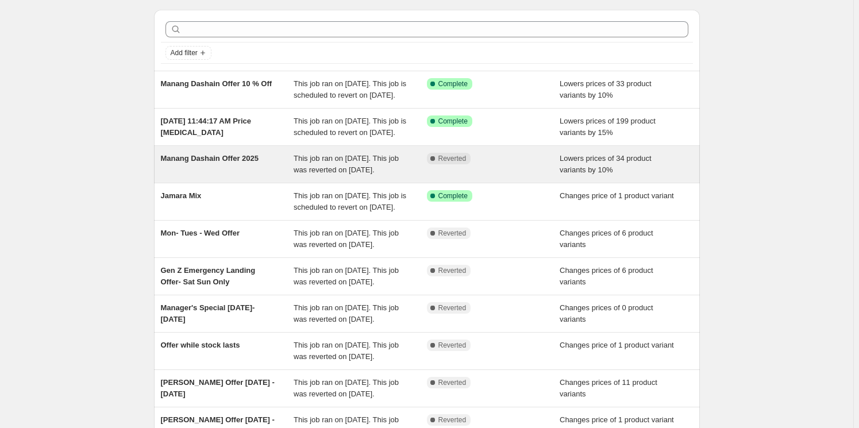
scroll to position [52, 0]
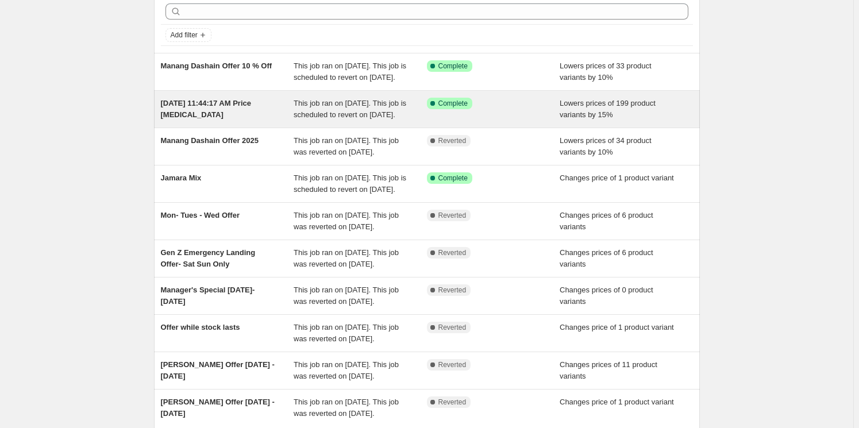
click at [223, 117] on span "[DATE] 11:44:17 AM Price [MEDICAL_DATA]" at bounding box center [206, 109] width 91 height 20
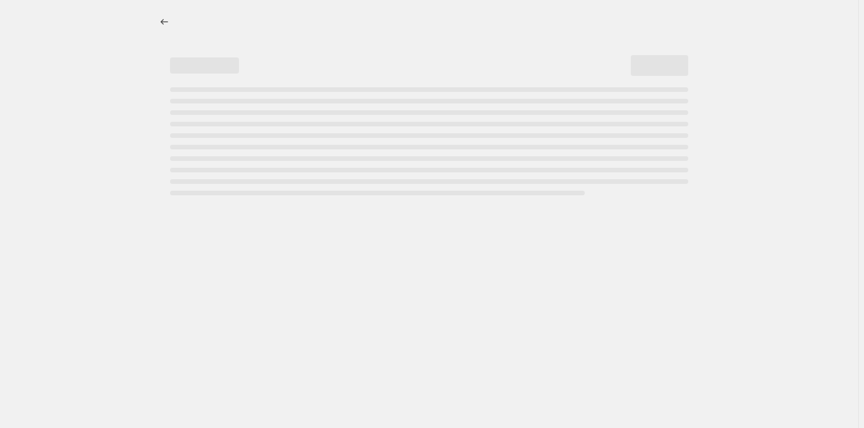
select select "percentage"
select select "tag"
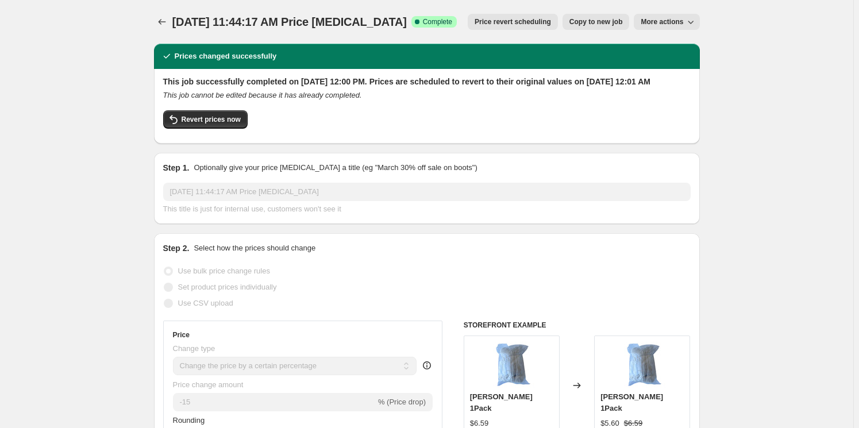
click at [673, 16] on button "More actions" at bounding box center [666, 22] width 65 height 16
click at [170, 18] on button "Price change jobs" at bounding box center [162, 22] width 16 height 16
